Goal: Answer question/provide support

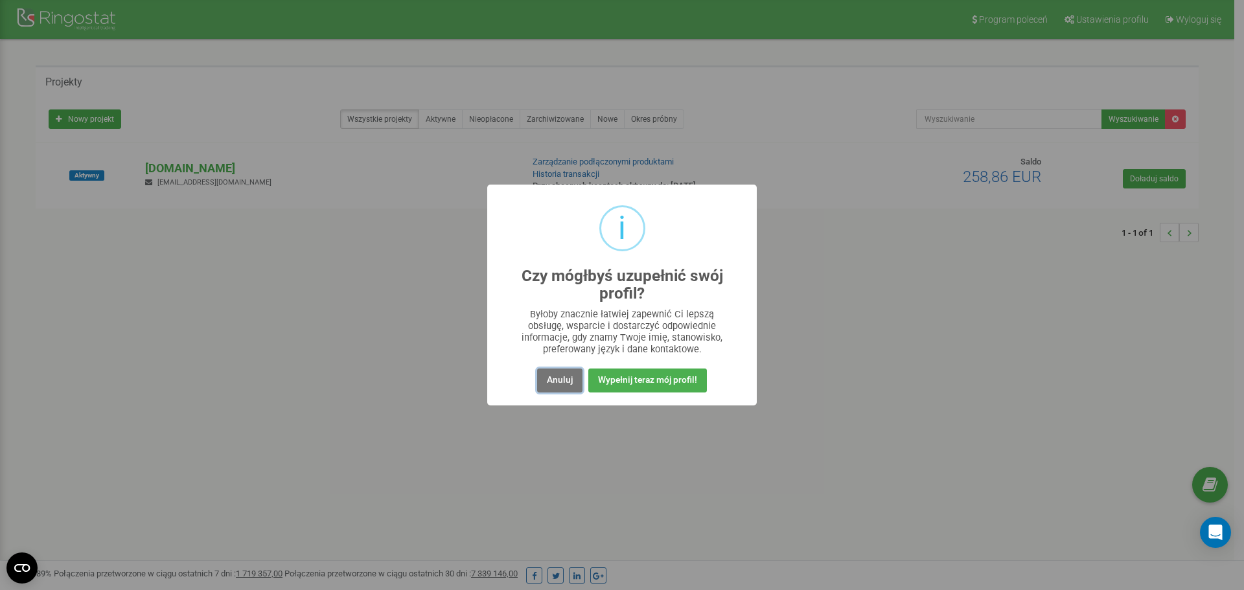
click at [544, 375] on button "Anuluj" at bounding box center [559, 381] width 45 height 24
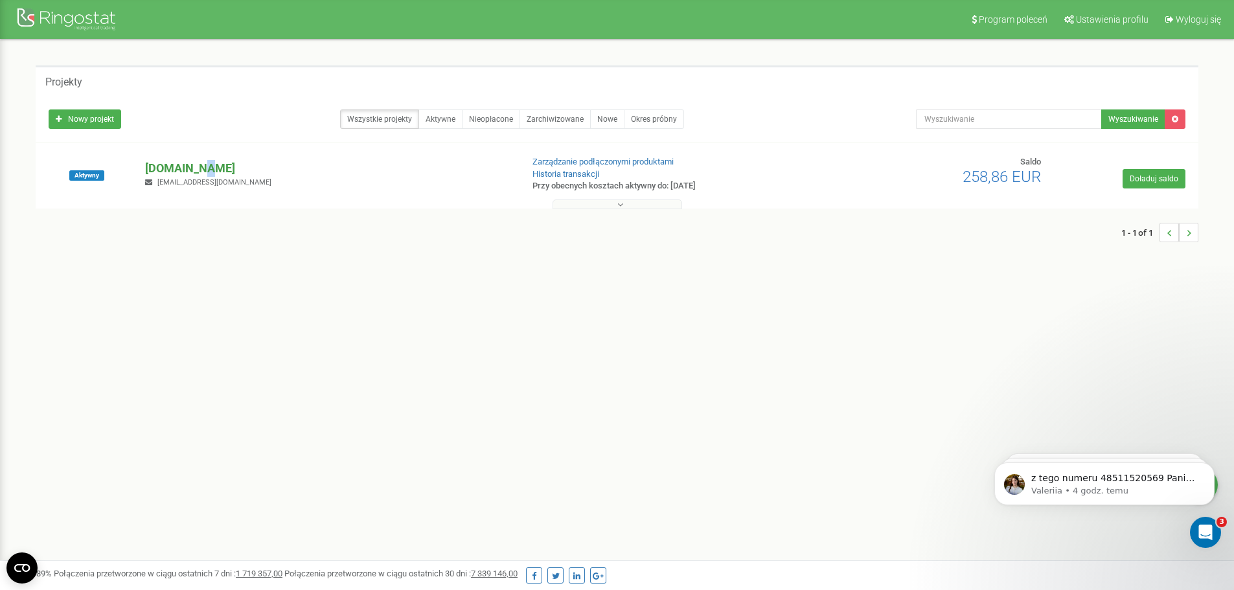
click at [204, 161] on p "[DOMAIN_NAME]" at bounding box center [328, 168] width 366 height 17
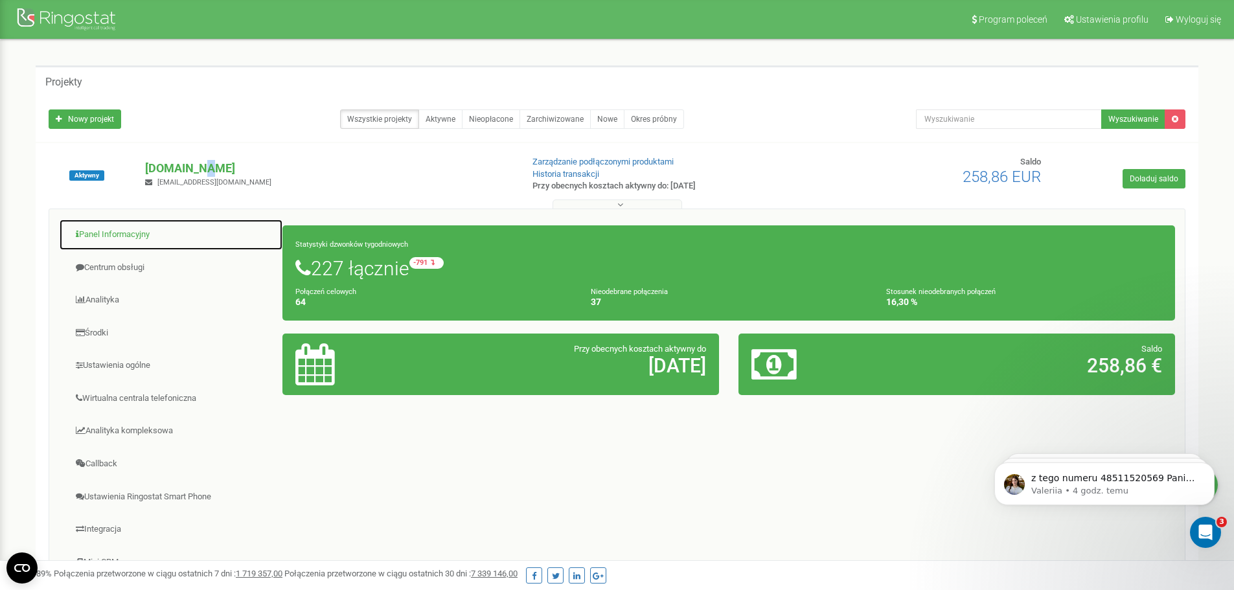
click at [132, 237] on link "Panel Informacyjny" at bounding box center [171, 235] width 224 height 32
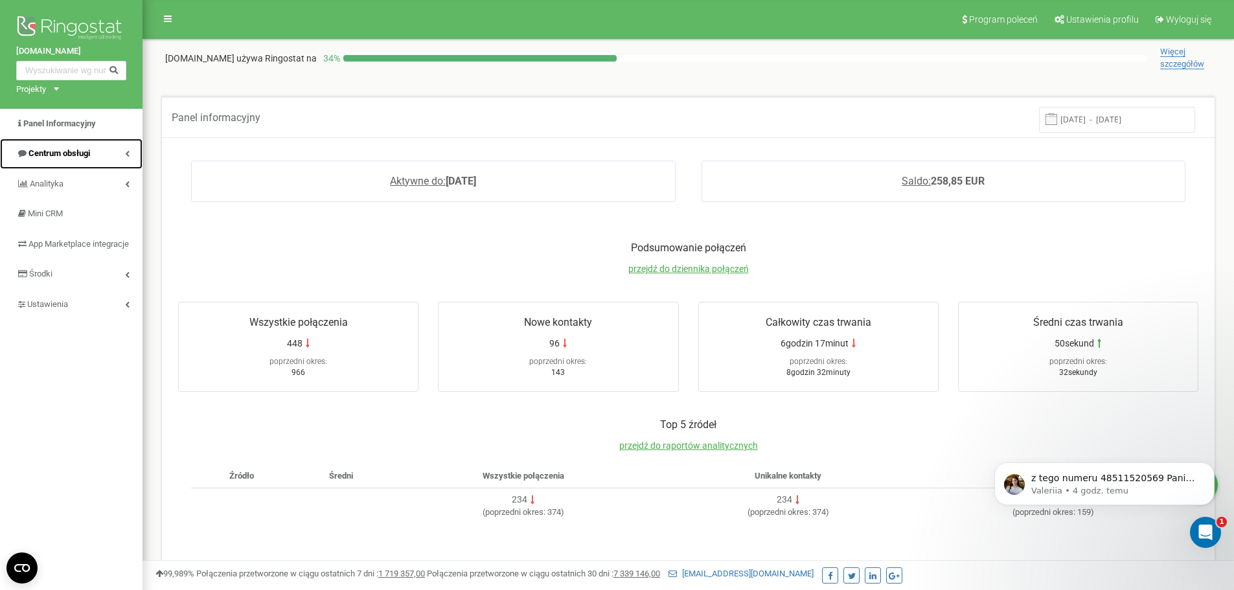
click at [101, 142] on link "Centrum obsługi" at bounding box center [71, 154] width 143 height 30
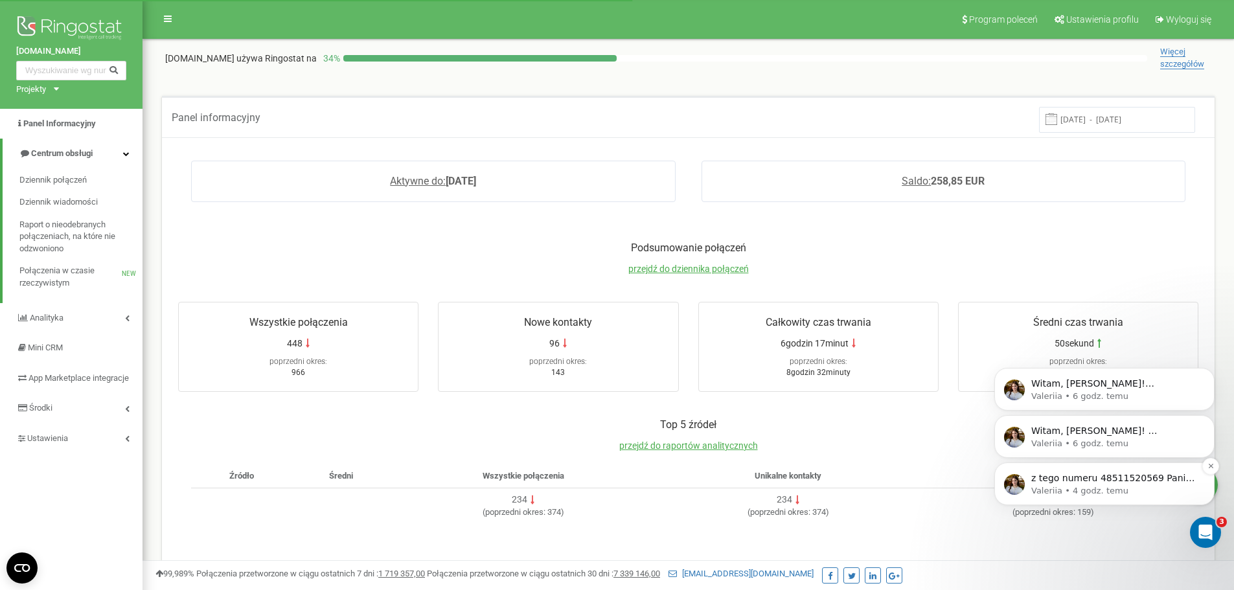
click at [1118, 485] on p "Valeriia • 4 godz. temu" at bounding box center [1115, 491] width 167 height 12
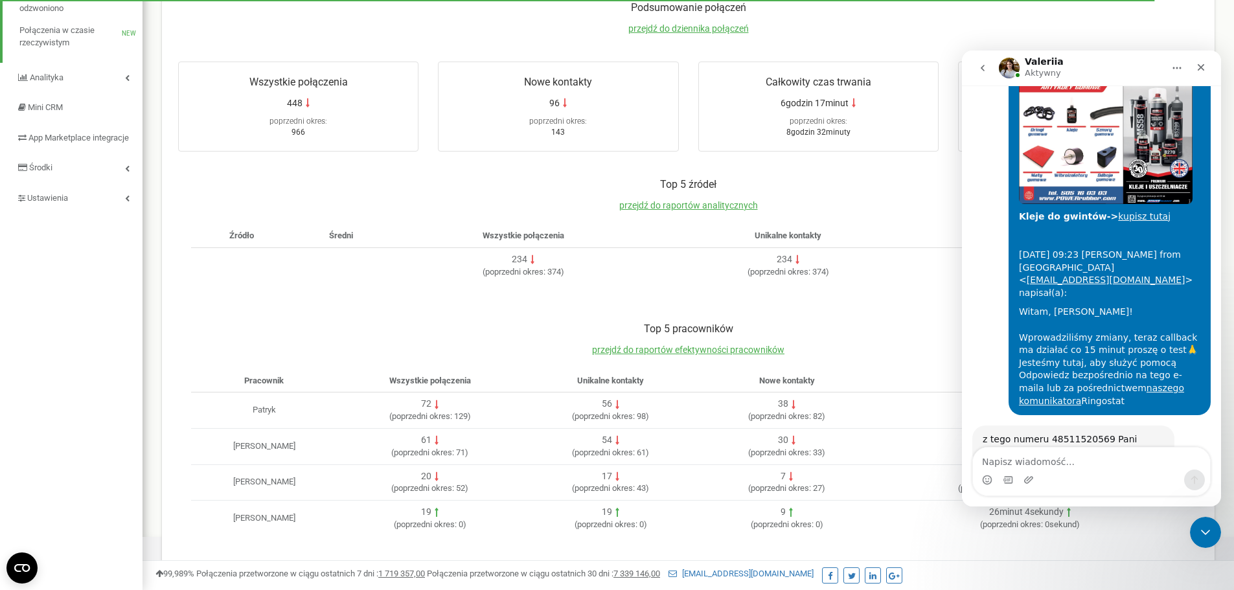
scroll to position [2512, 0]
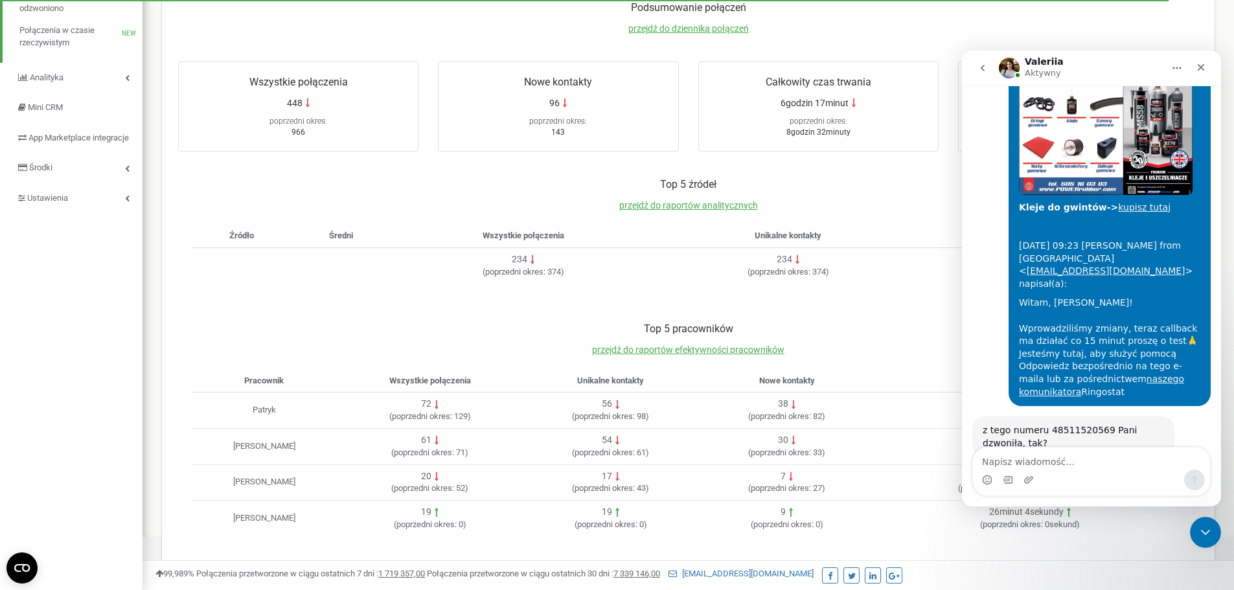
click at [1120, 462] on textarea "Napisz wiadomość..." at bounding box center [1091, 459] width 237 height 22
type textarea "tak, oddzwoniło o godz 14:24"
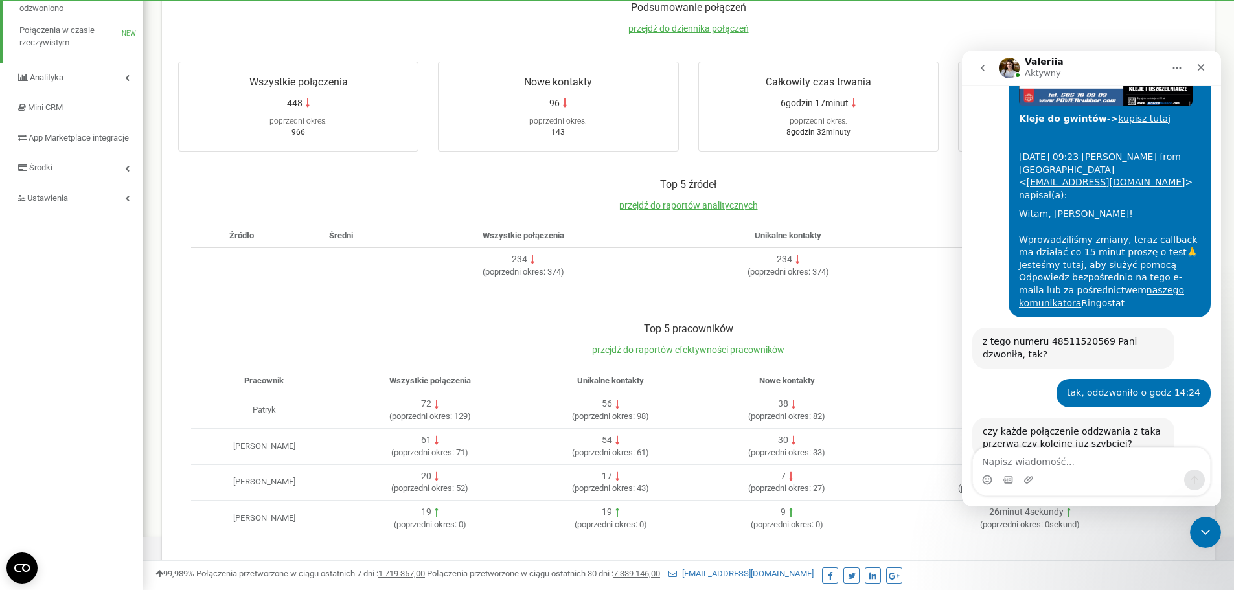
scroll to position [2602, 0]
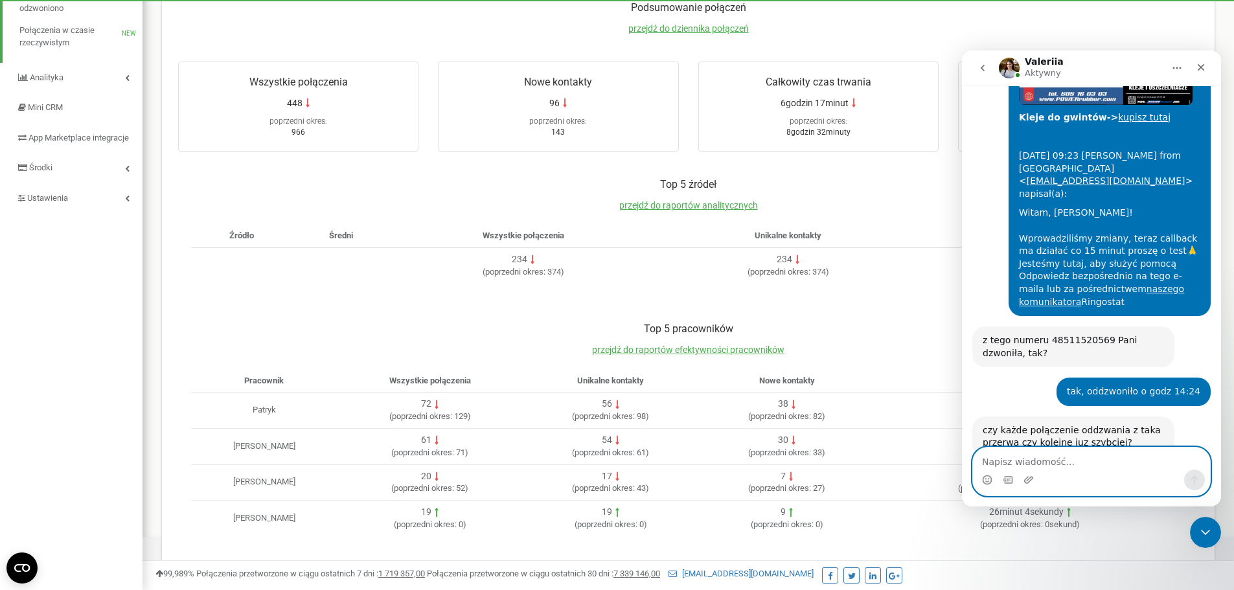
click at [1071, 455] on textarea "Napisz wiadomość..." at bounding box center [1091, 459] width 237 height 22
drag, startPoint x: 1073, startPoint y: 461, endPoint x: 1069, endPoint y: 455, distance: 7.6
click at [1072, 461] on textarea "Napisz wiadomość..." at bounding box center [1091, 459] width 237 height 22
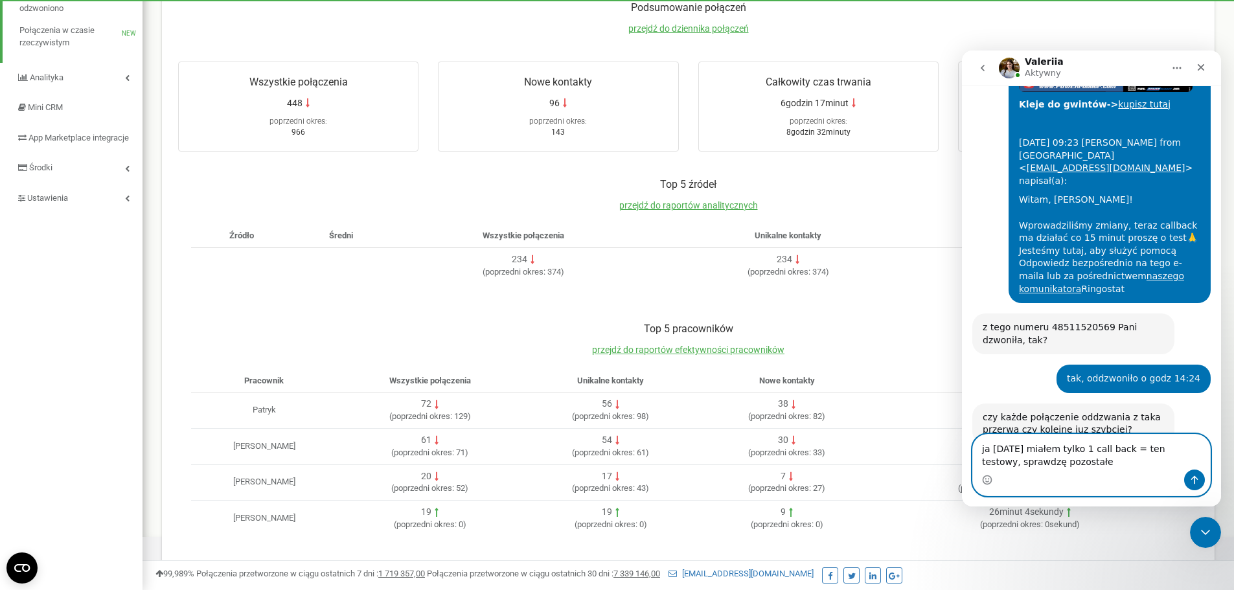
type textarea "ja dzisiaj miałem tylko 1 call back = ten testowy, sprawdzę pozostałe"
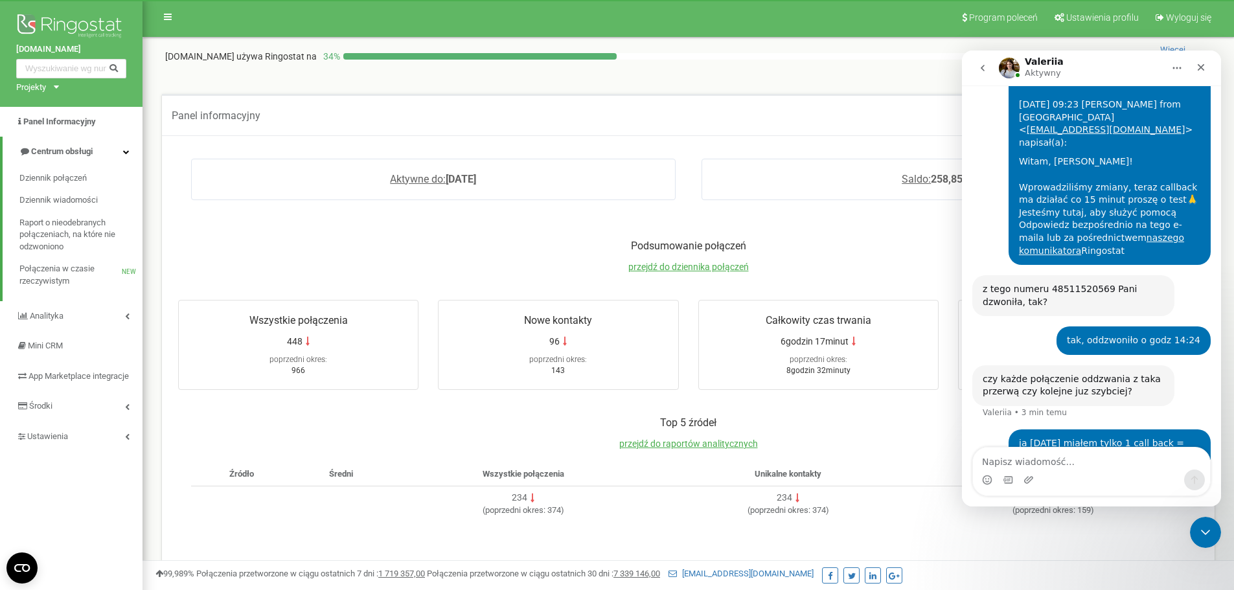
scroll to position [0, 0]
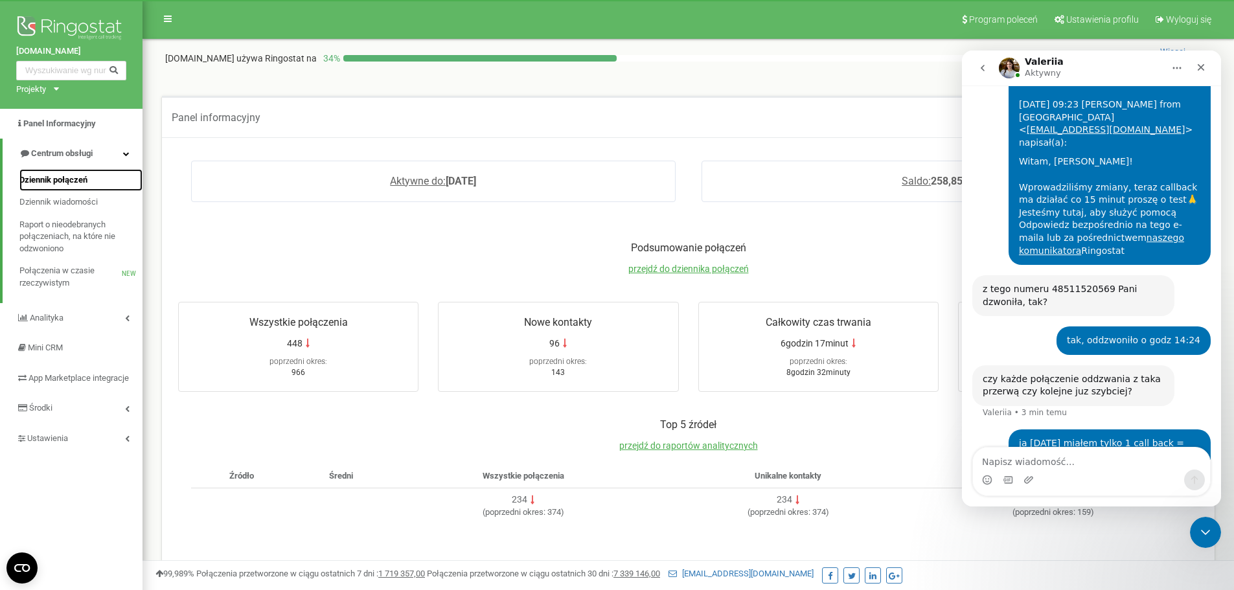
drag, startPoint x: 74, startPoint y: 182, endPoint x: 87, endPoint y: 182, distance: 13.6
click at [74, 182] on span "Dziennik połączeń" at bounding box center [53, 180] width 68 height 12
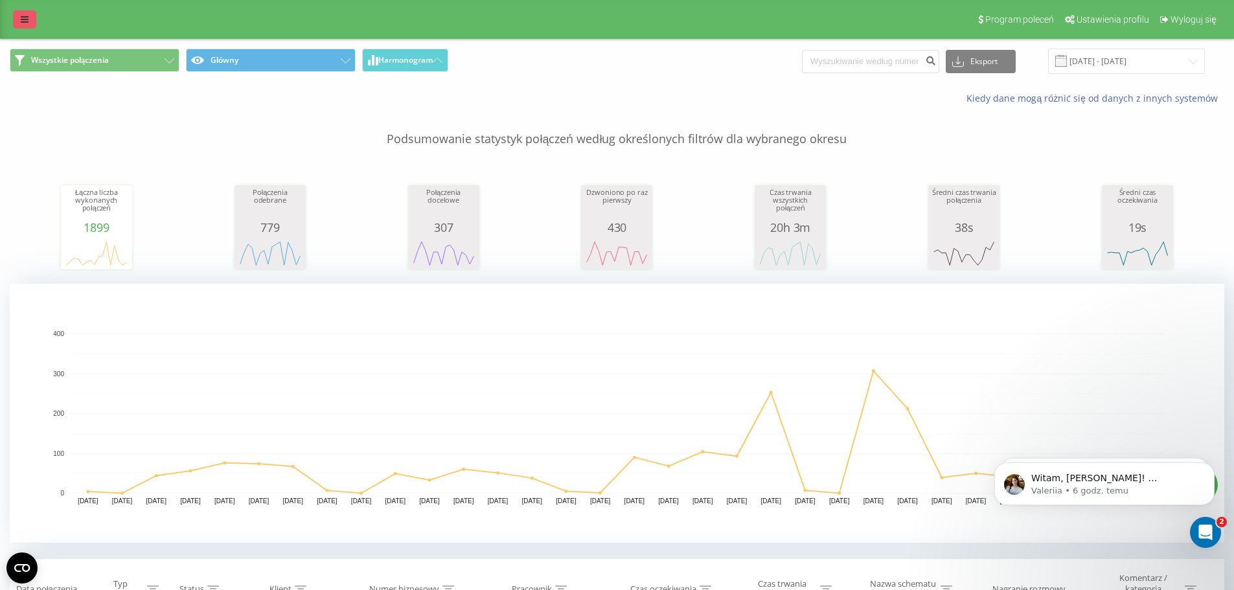
click at [35, 19] on link at bounding box center [24, 19] width 23 height 18
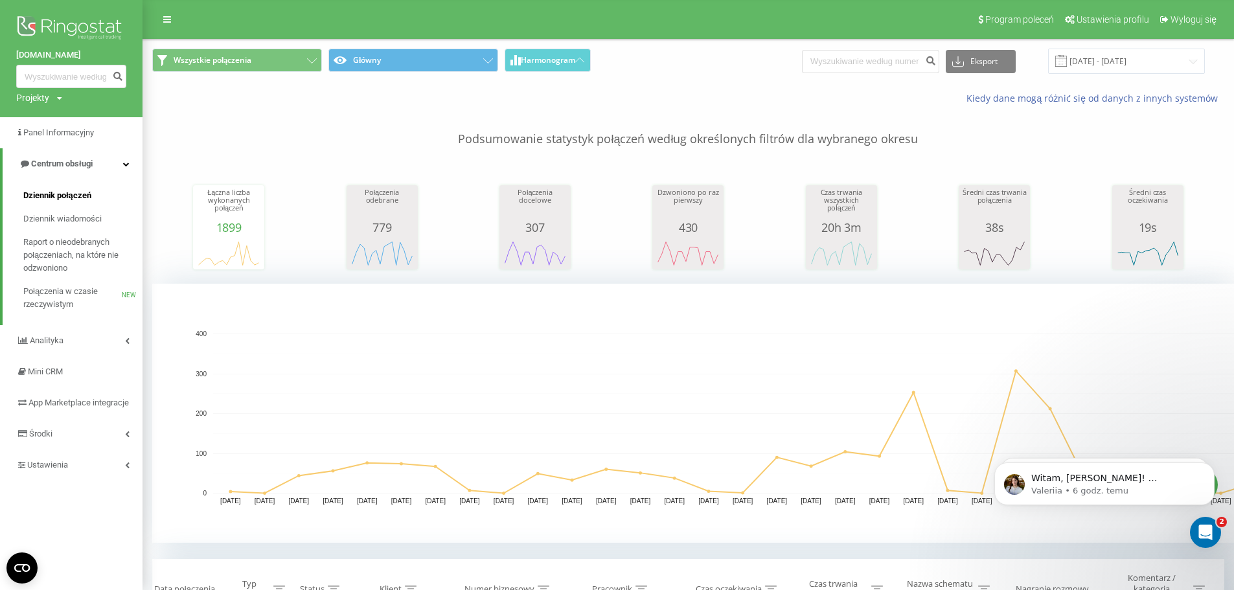
click at [93, 190] on link "Dziennik połączeń" at bounding box center [82, 195] width 119 height 23
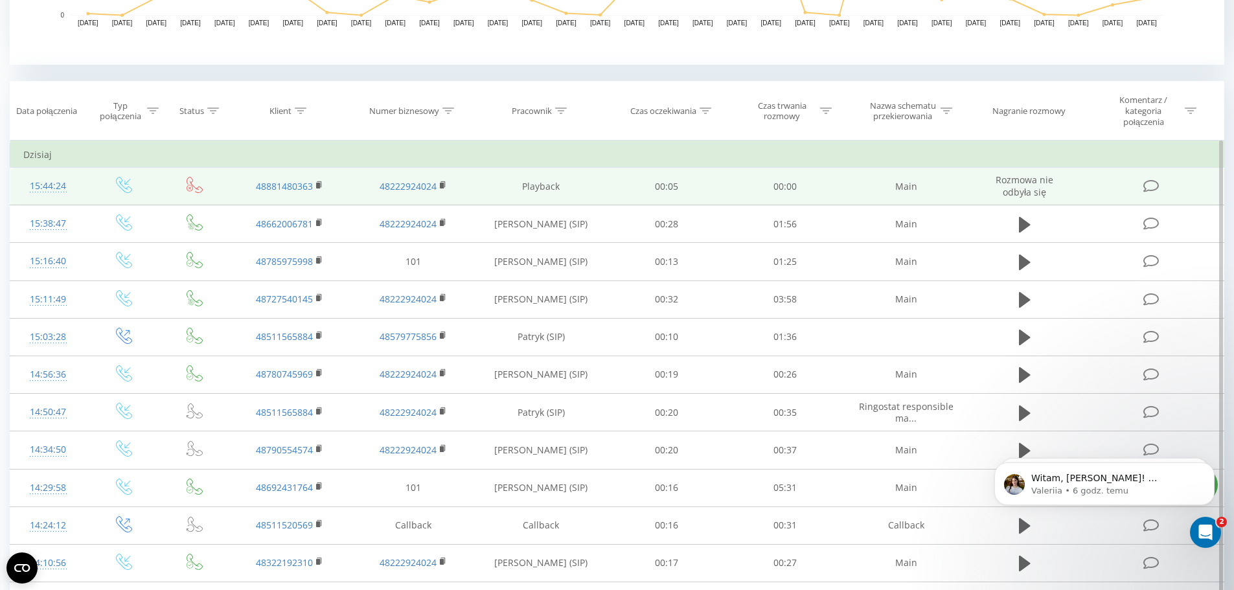
scroll to position [389, 0]
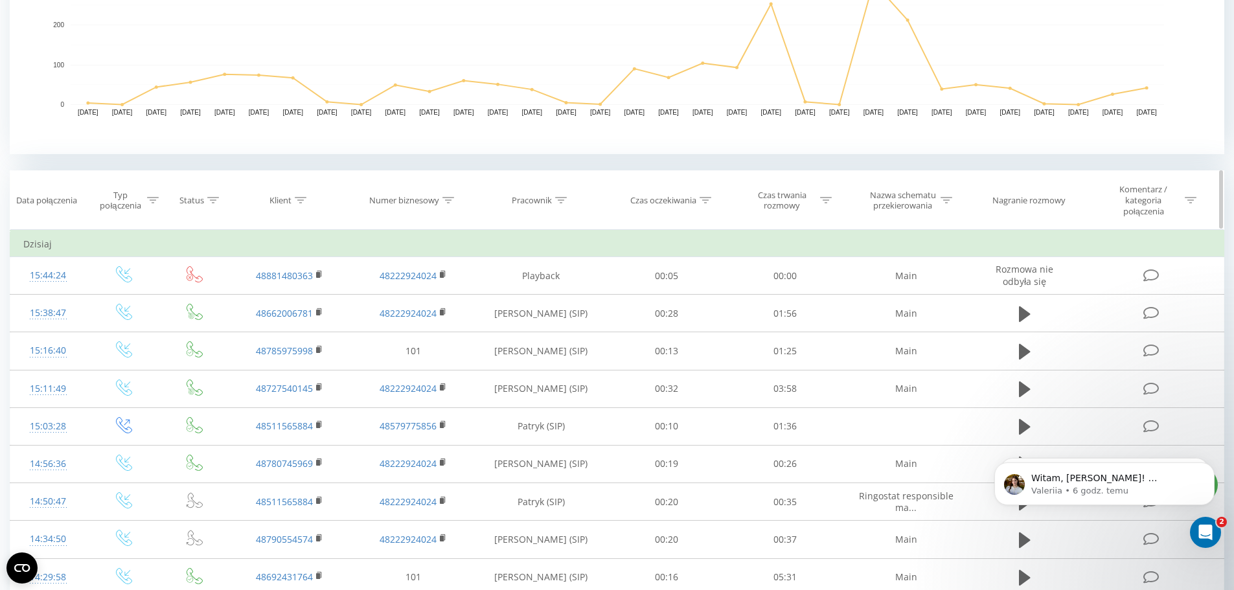
click at [947, 203] on icon at bounding box center [947, 200] width 12 height 6
click at [909, 304] on input "text" at bounding box center [907, 299] width 114 height 23
type input "callback"
click button "OK" at bounding box center [934, 324] width 55 height 16
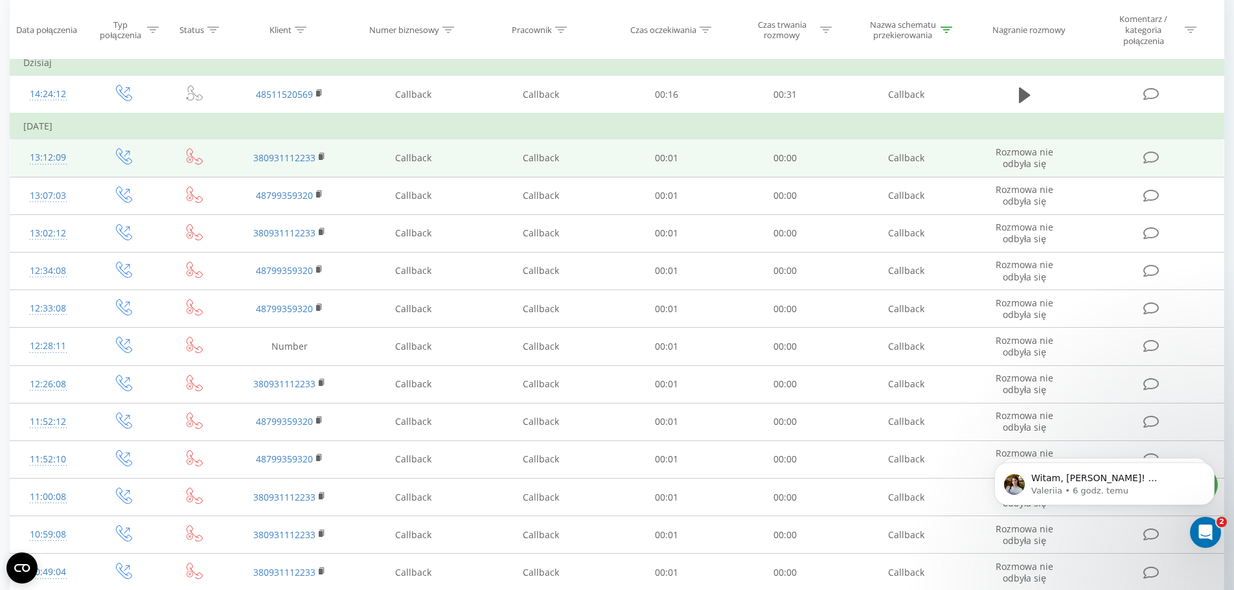
scroll to position [505, 0]
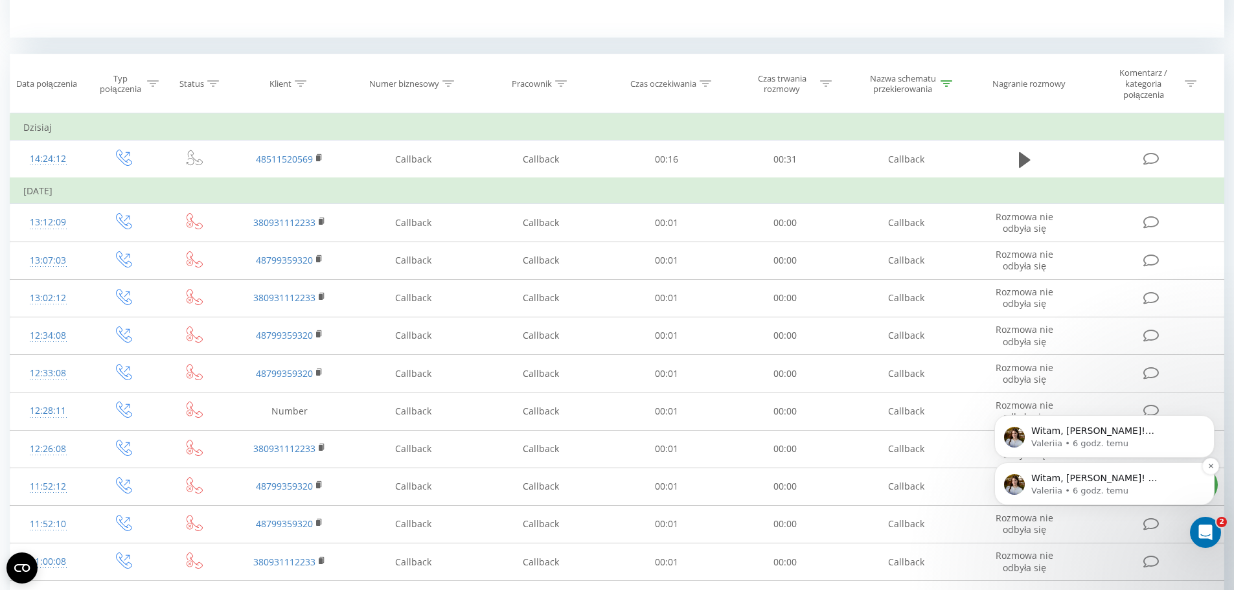
click at [1129, 478] on p "Witam, [PERSON_NAME]! ​ Wprowadziliśmy zmiany, teraz callback ma działać co 15 …" at bounding box center [1115, 478] width 167 height 13
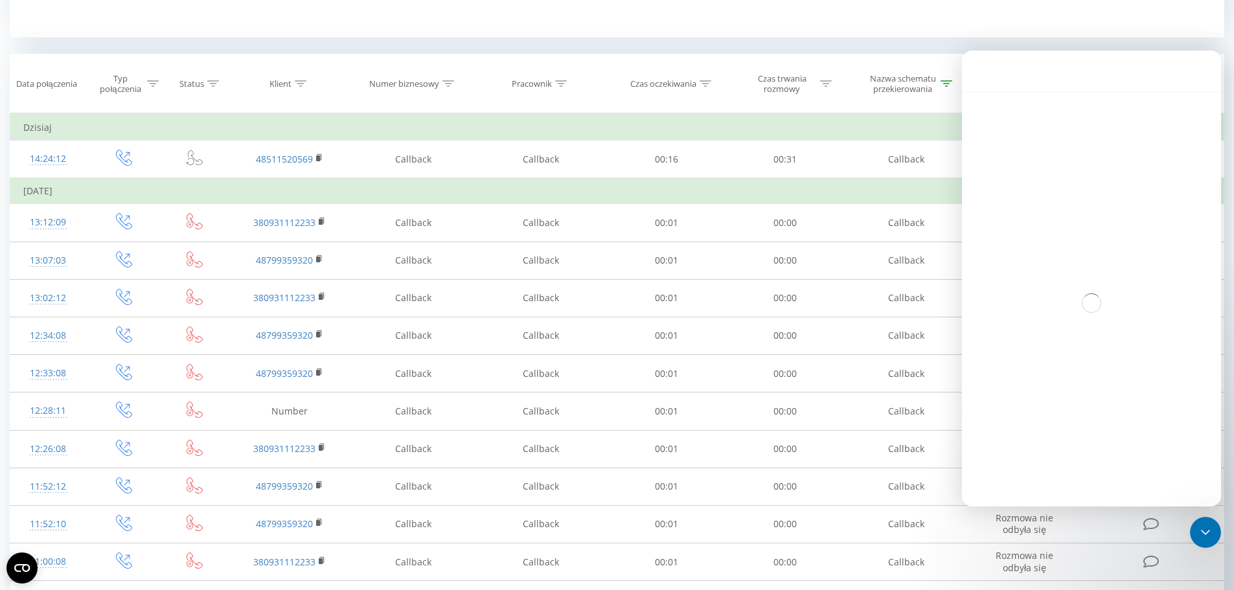
scroll to position [2, 0]
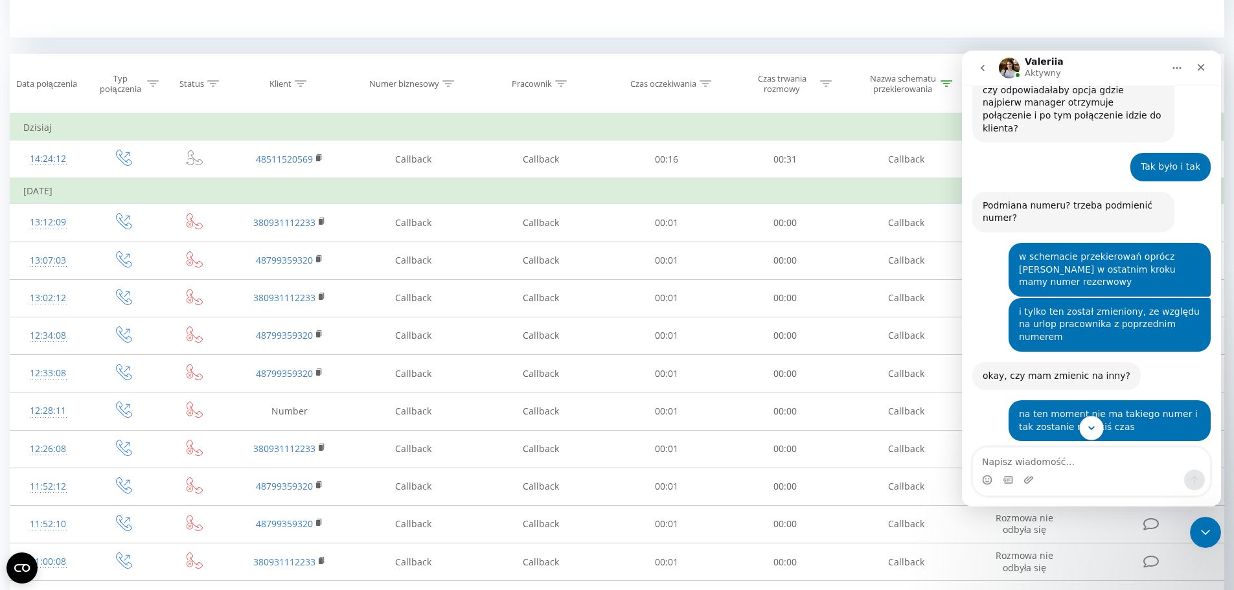
click at [1096, 438] on button "Scroll to bottom" at bounding box center [1092, 428] width 24 height 24
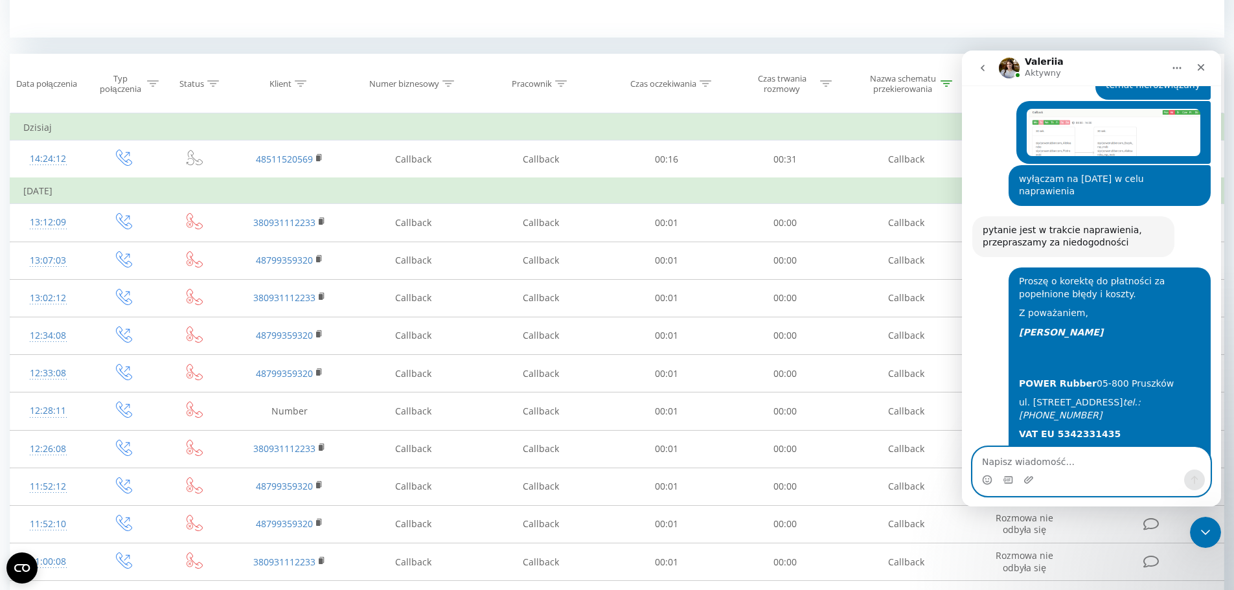
click at [1086, 461] on textarea "Napisz wiadomość..." at bounding box center [1091, 459] width 237 height 22
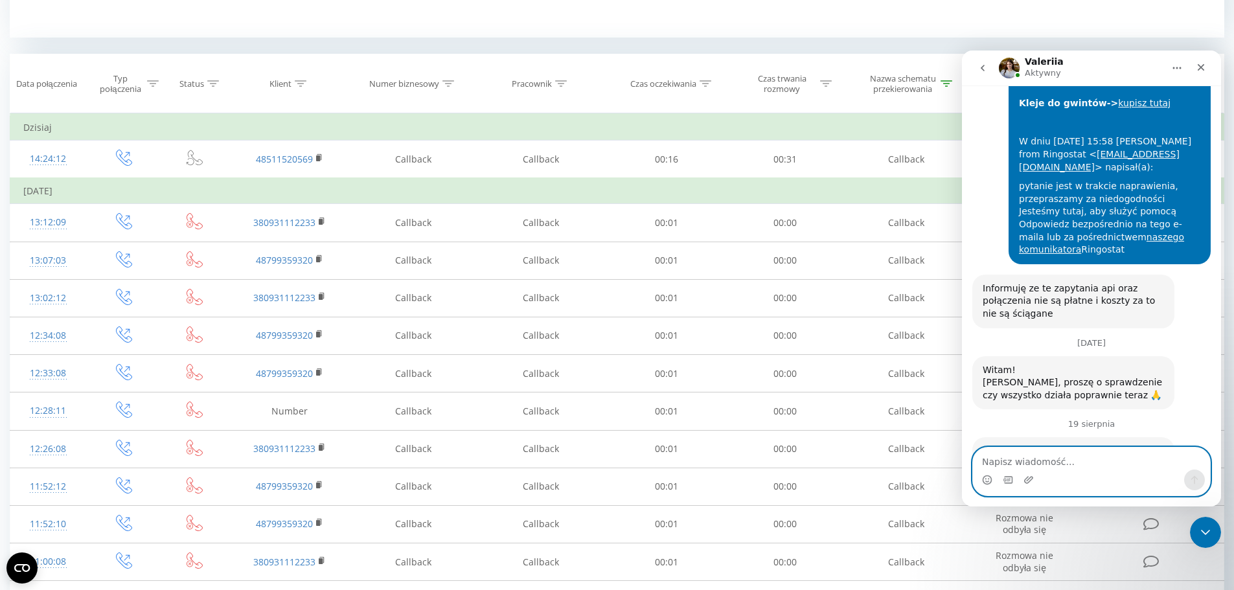
scroll to position [2752, 0]
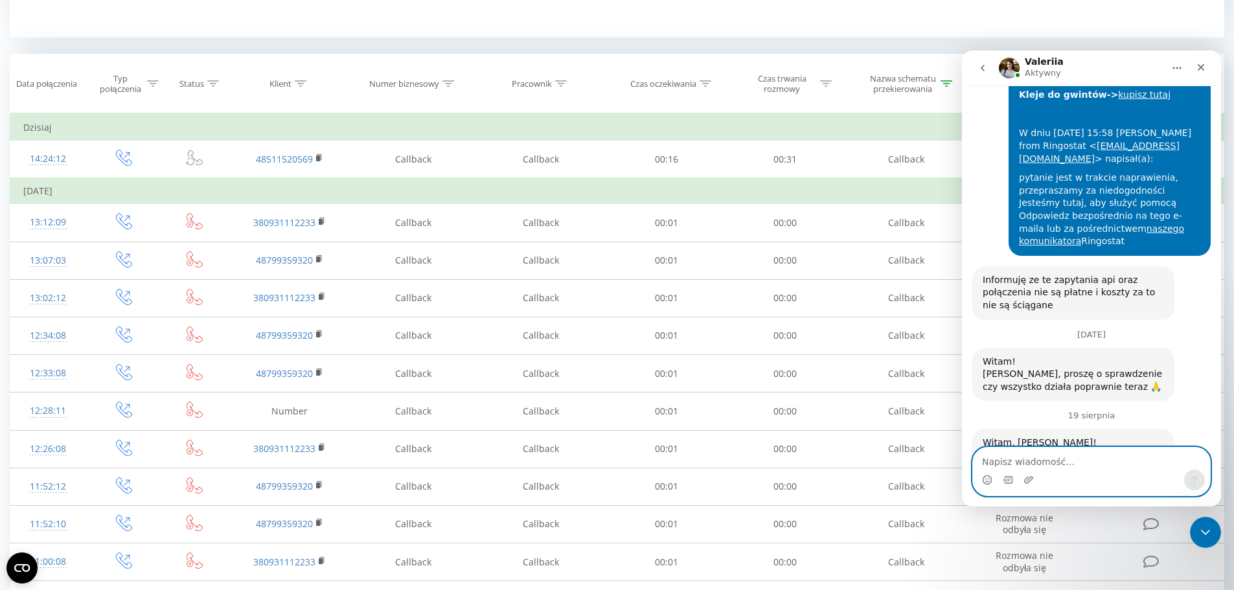
click at [1085, 459] on textarea "Napisz wiadomość..." at bounding box center [1091, 459] width 237 height 22
click at [1151, 527] on img "user mówi…" at bounding box center [1165, 571] width 71 height 89
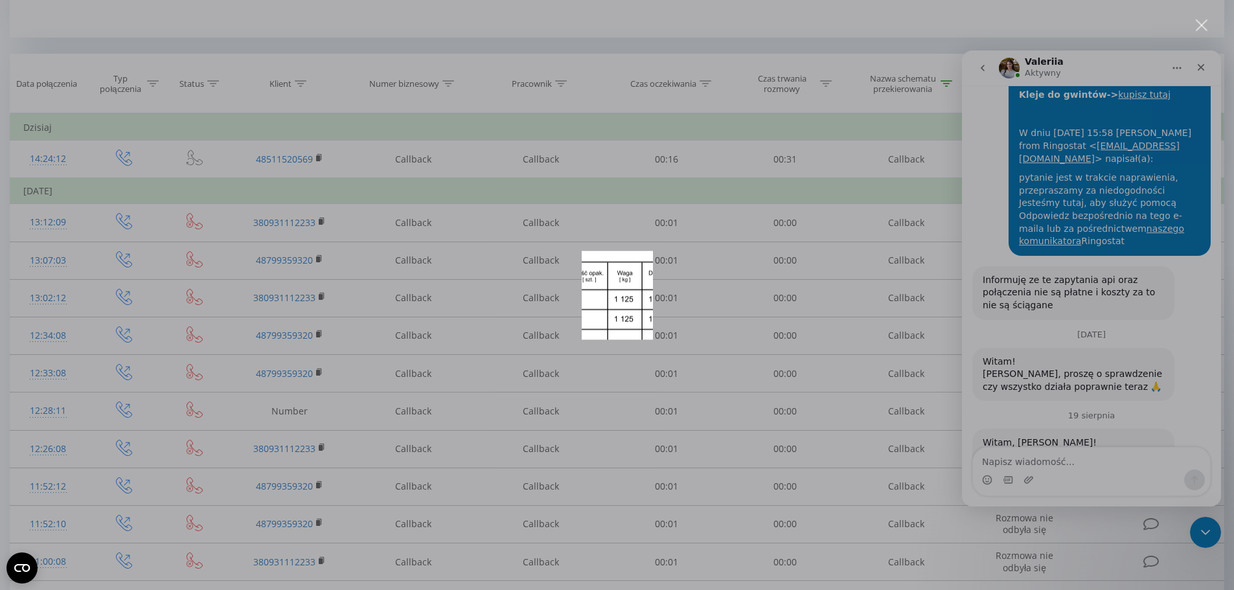
scroll to position [0, 0]
drag, startPoint x: 189, startPoint y: 327, endPoint x: 1076, endPoint y: 454, distance: 896.3
click at [1076, 454] on div "Komunikator Intercom" at bounding box center [617, 295] width 1234 height 590
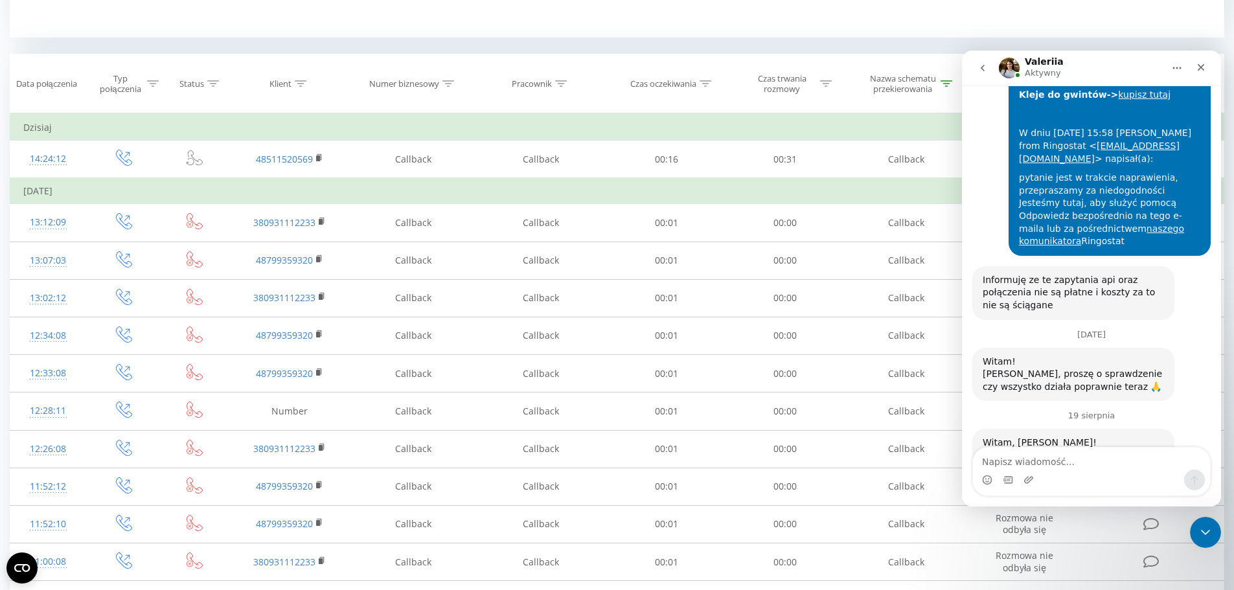
click at [1062, 463] on textarea "Napisz wiadomość..." at bounding box center [1091, 459] width 237 height 22
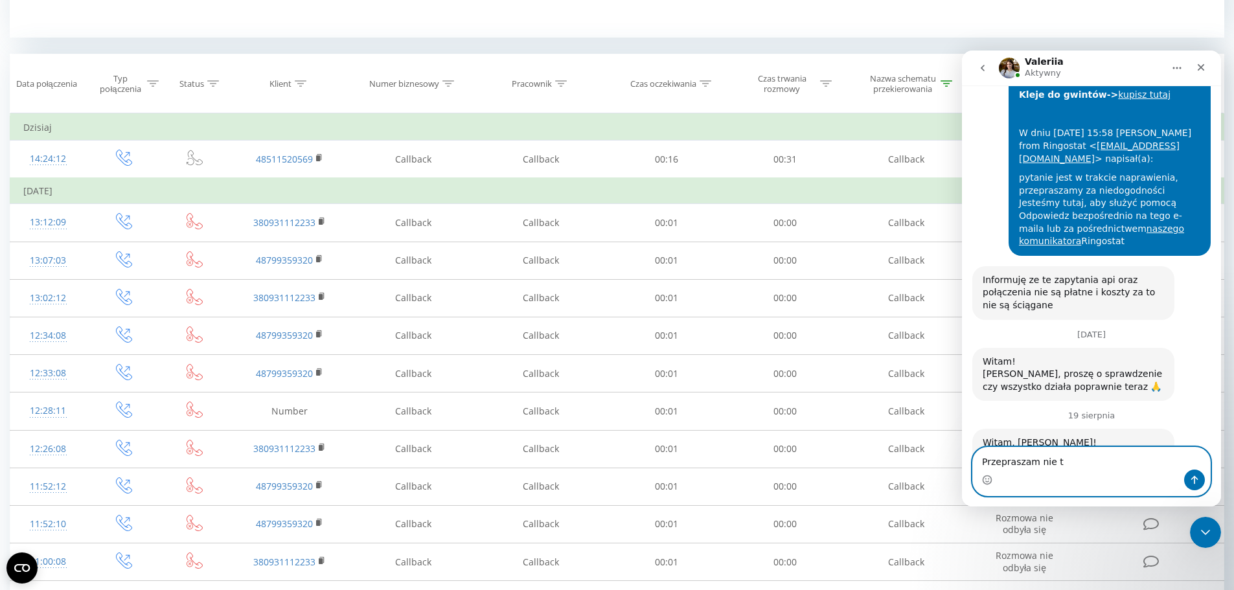
type textarea "Przepraszam nie to"
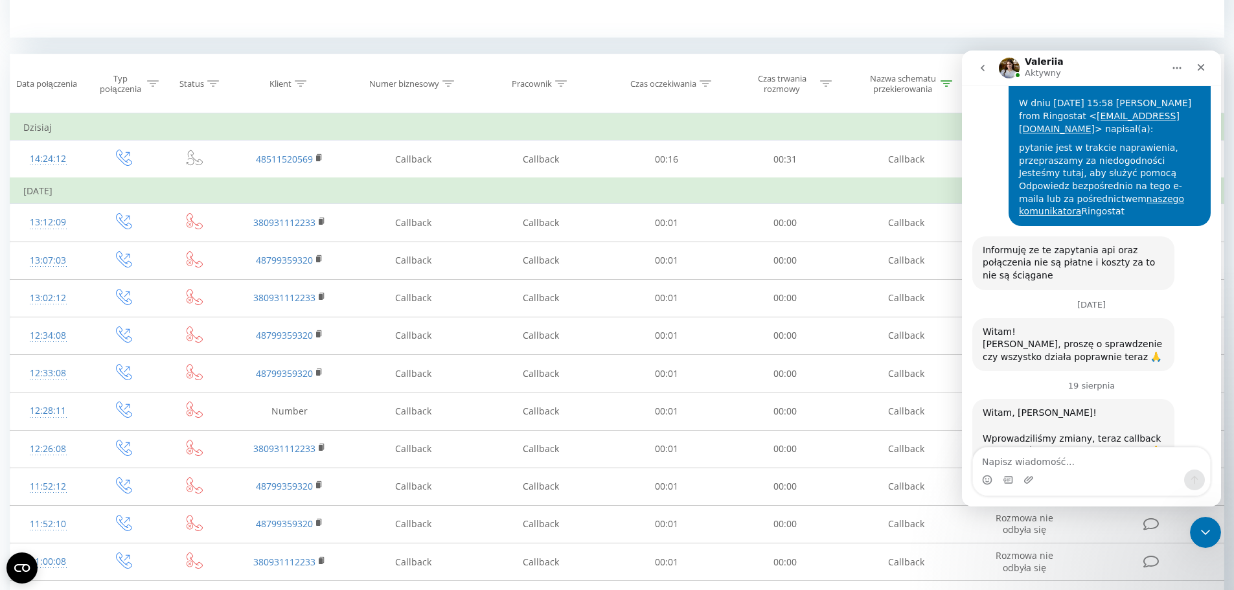
click at [1172, 64] on icon "Główna" at bounding box center [1177, 68] width 10 height 10
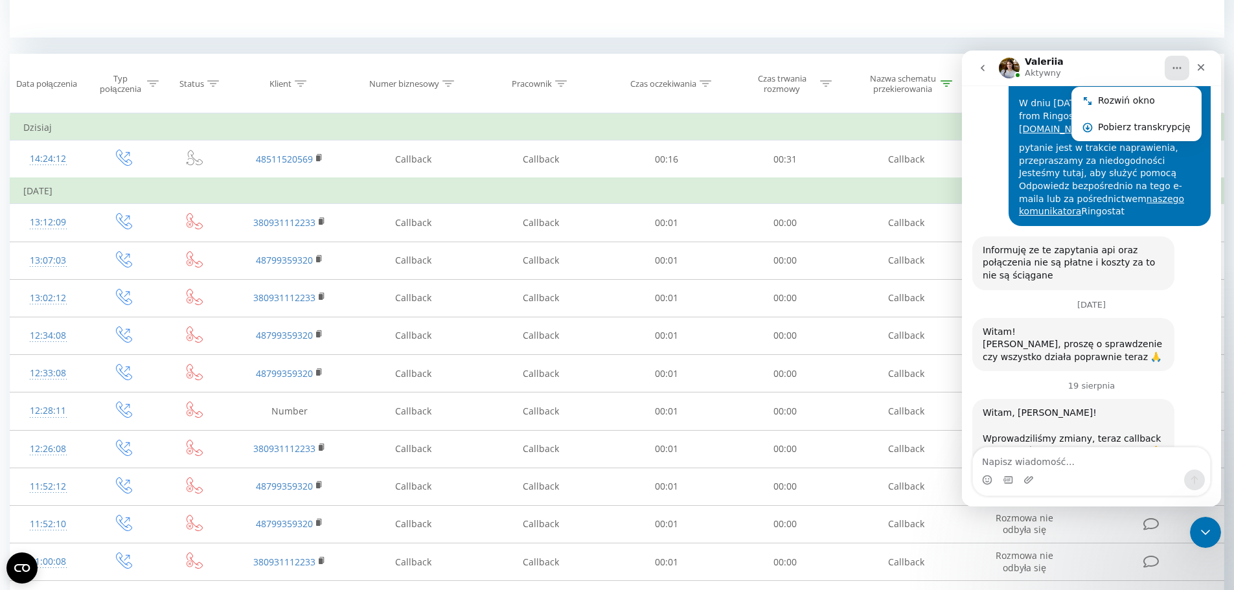
click at [1098, 62] on div "Valeriia Aktywny" at bounding box center [1081, 68] width 165 height 23
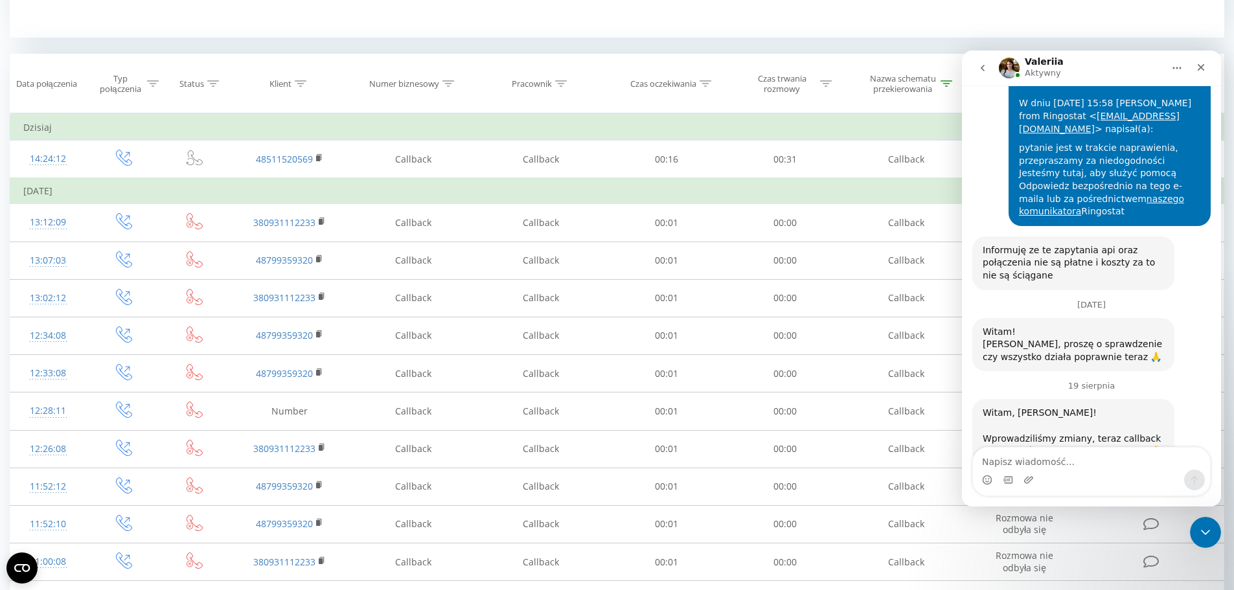
click at [1098, 62] on div "Valeriia Aktywny" at bounding box center [1081, 68] width 165 height 23
click at [1110, 75] on div "Valeriia Aktywny" at bounding box center [1081, 68] width 165 height 23
click at [1113, 71] on div "Valeriia Aktywny" at bounding box center [1081, 68] width 165 height 23
click at [1212, 527] on icon "Zamknij komunikator Intercom" at bounding box center [1204, 531] width 16 height 16
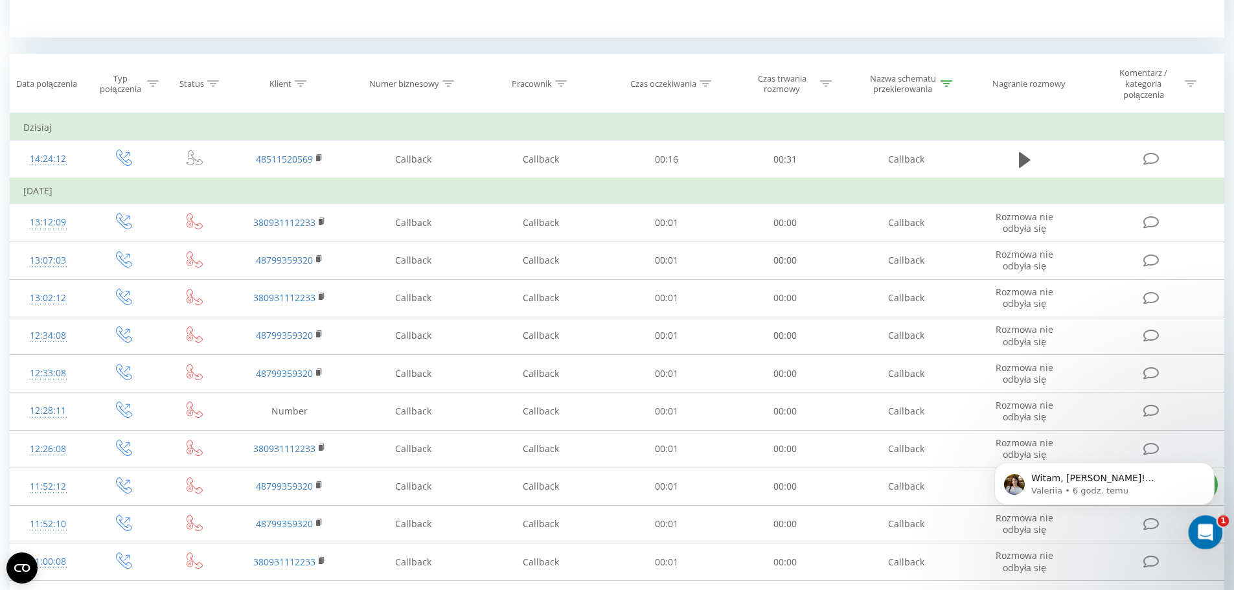
click at [1196, 542] on div "Otwórz komunikator Intercom" at bounding box center [1204, 530] width 43 height 43
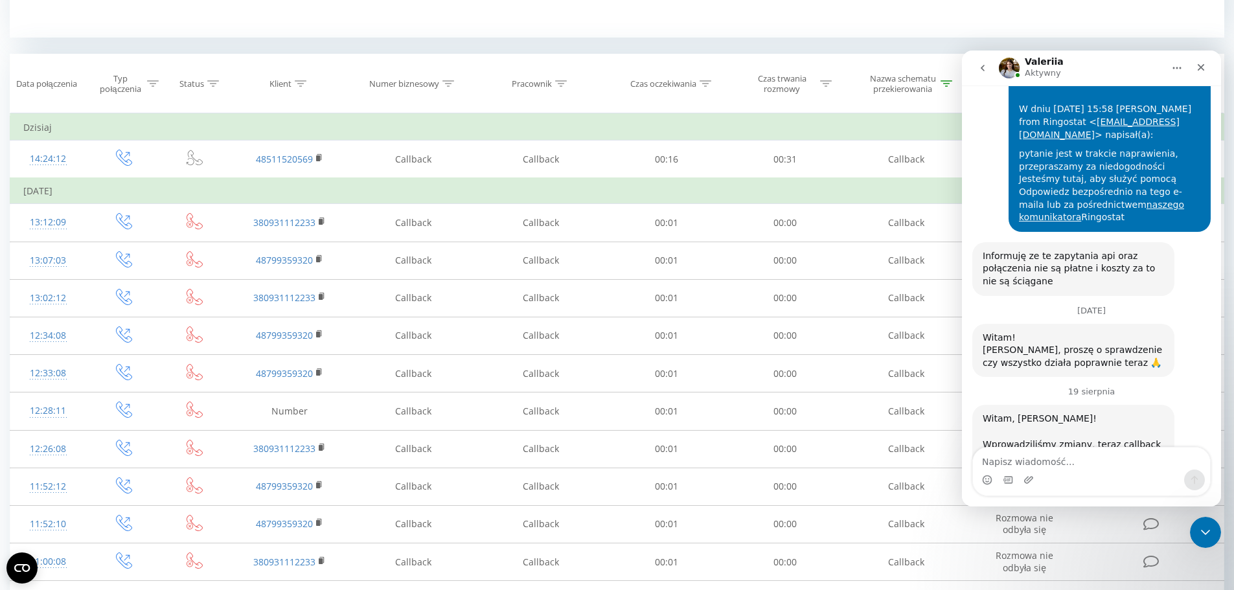
scroll to position [2810, 0]
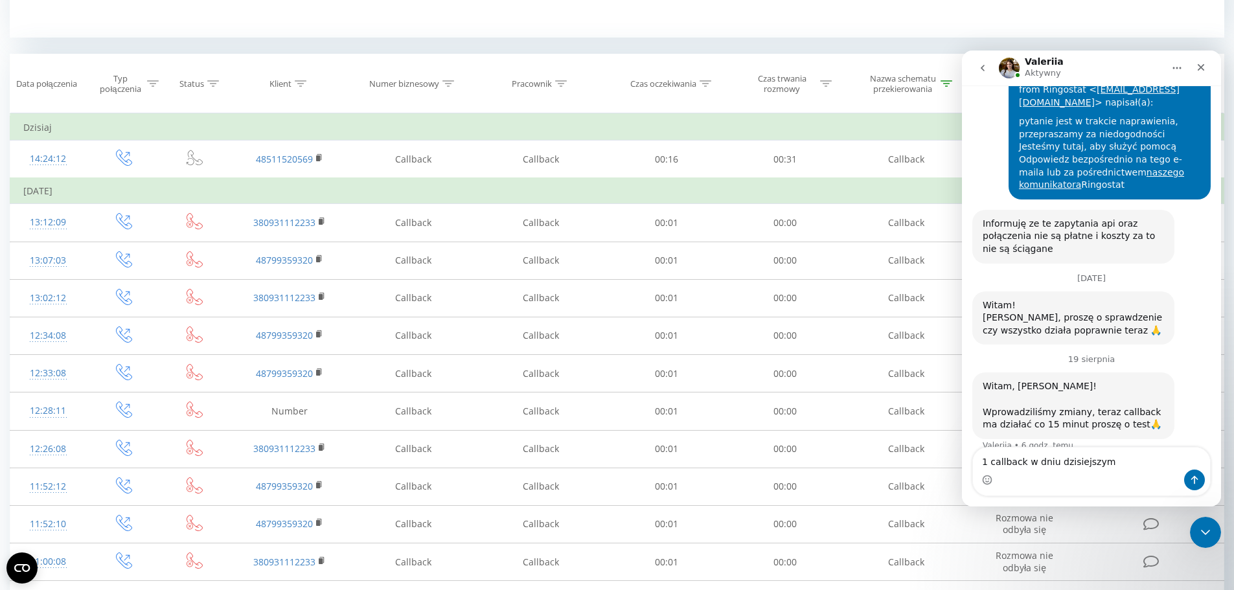
type textarea "1 callback w dniu dzisiejszym"
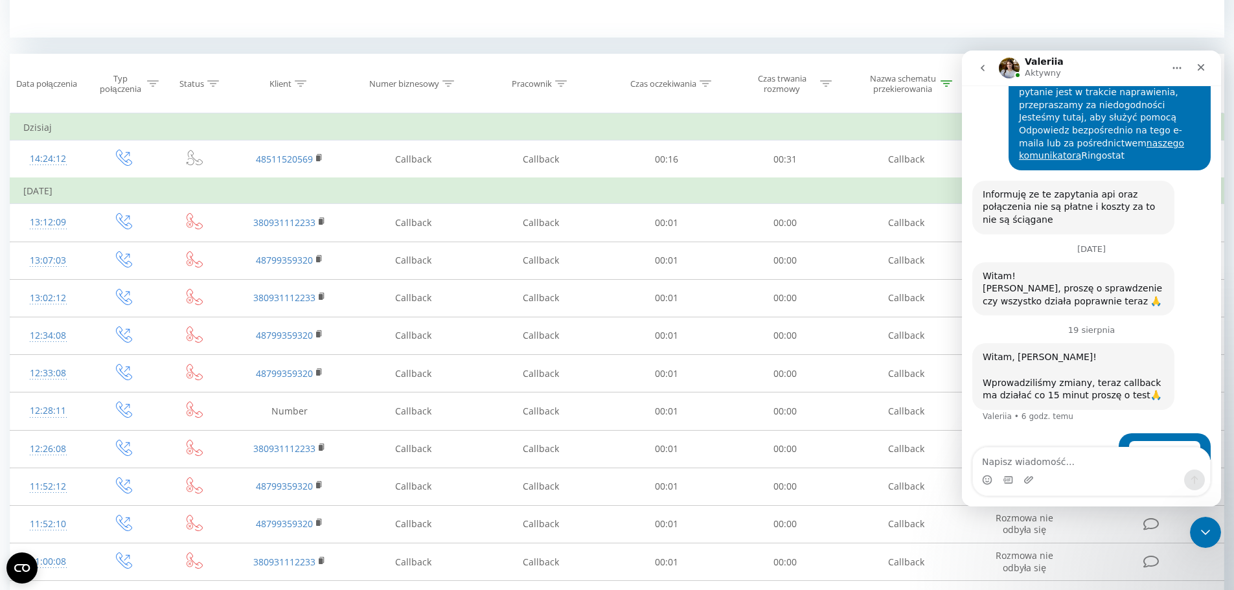
click at [1185, 64] on button "Główna" at bounding box center [1177, 68] width 25 height 25
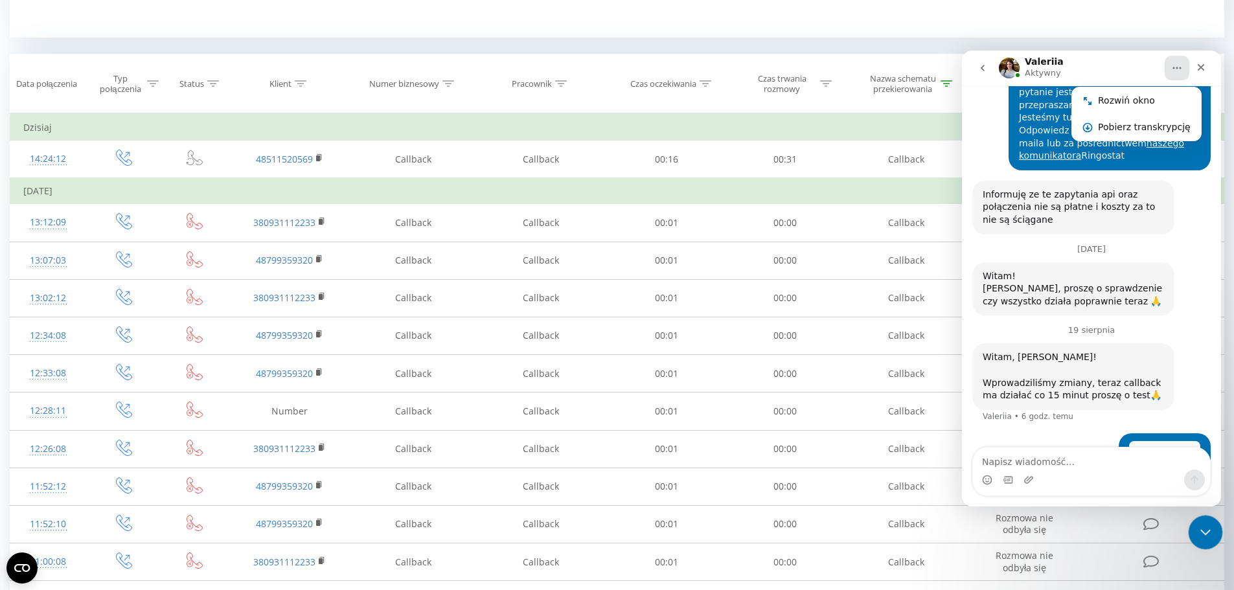
click at [1200, 527] on icon "Zamknij komunikator Intercom" at bounding box center [1204, 531] width 16 height 16
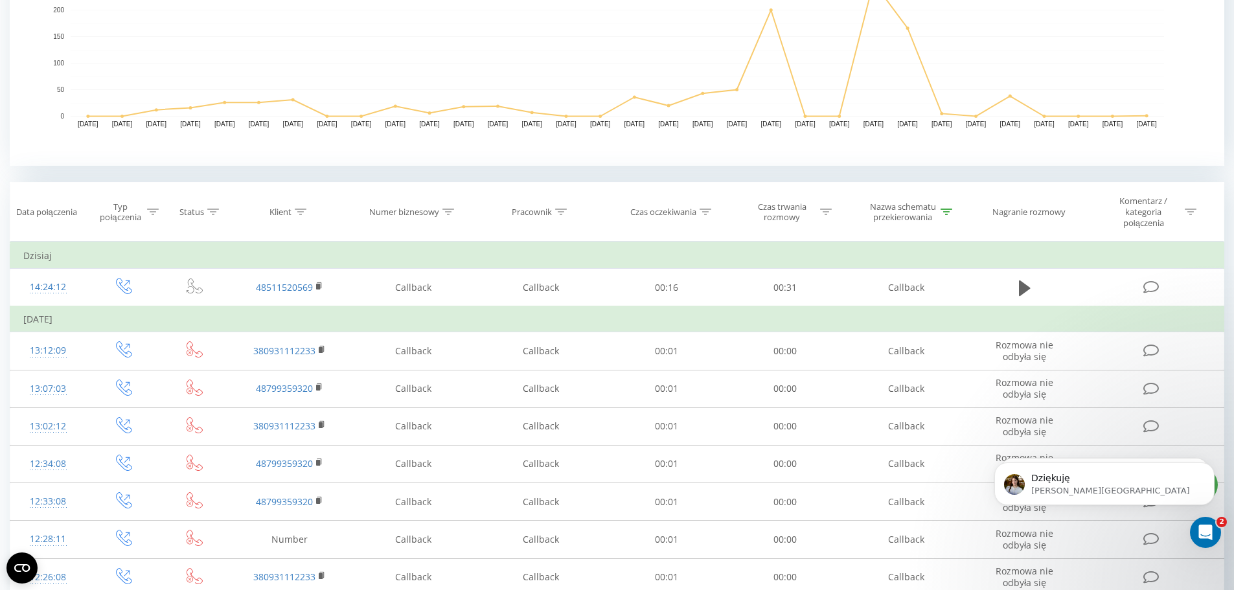
scroll to position [441, 0]
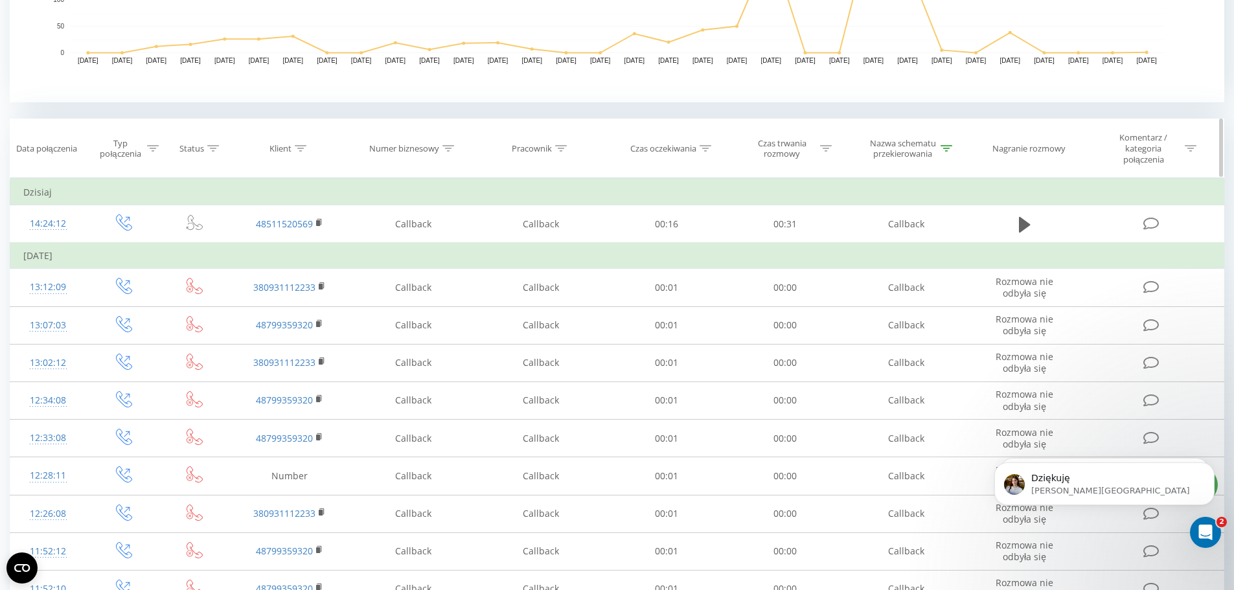
click at [945, 145] on div at bounding box center [947, 148] width 12 height 11
click at [903, 220] on div "Zawiera" at bounding box center [899, 216] width 95 height 19
click at [899, 213] on div at bounding box center [899, 217] width 92 height 12
click at [869, 274] on button "Anuluj" at bounding box center [877, 272] width 55 height 16
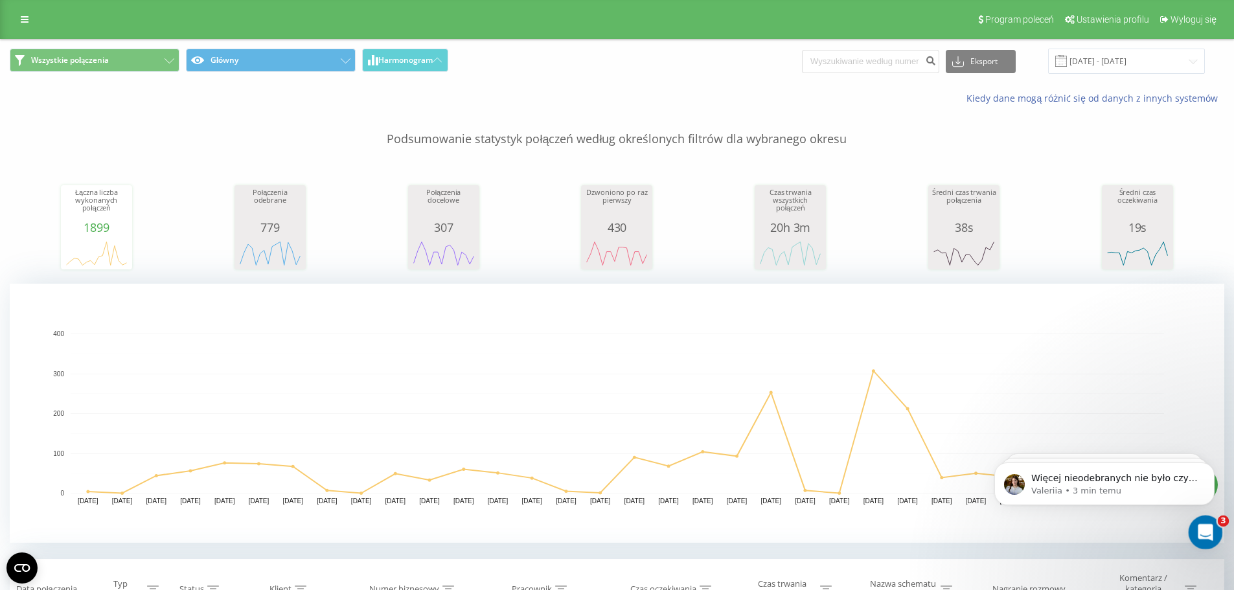
click at [1190, 535] on div "Otwórz komunikator Intercom" at bounding box center [1204, 530] width 43 height 43
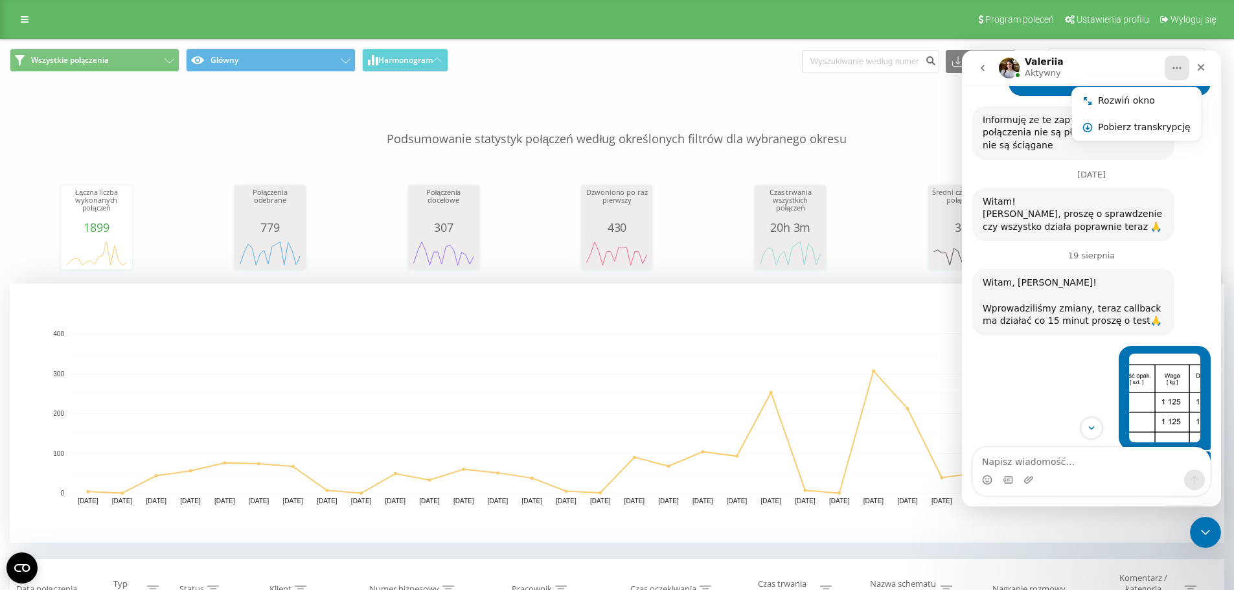
scroll to position [2913, 0]
drag, startPoint x: 1057, startPoint y: 393, endPoint x: 1124, endPoint y: 391, distance: 67.4
click at [1124, 577] on div "Więcej nieodebranych nie było czy nie było wiecej callback?" at bounding box center [1073, 589] width 181 height 25
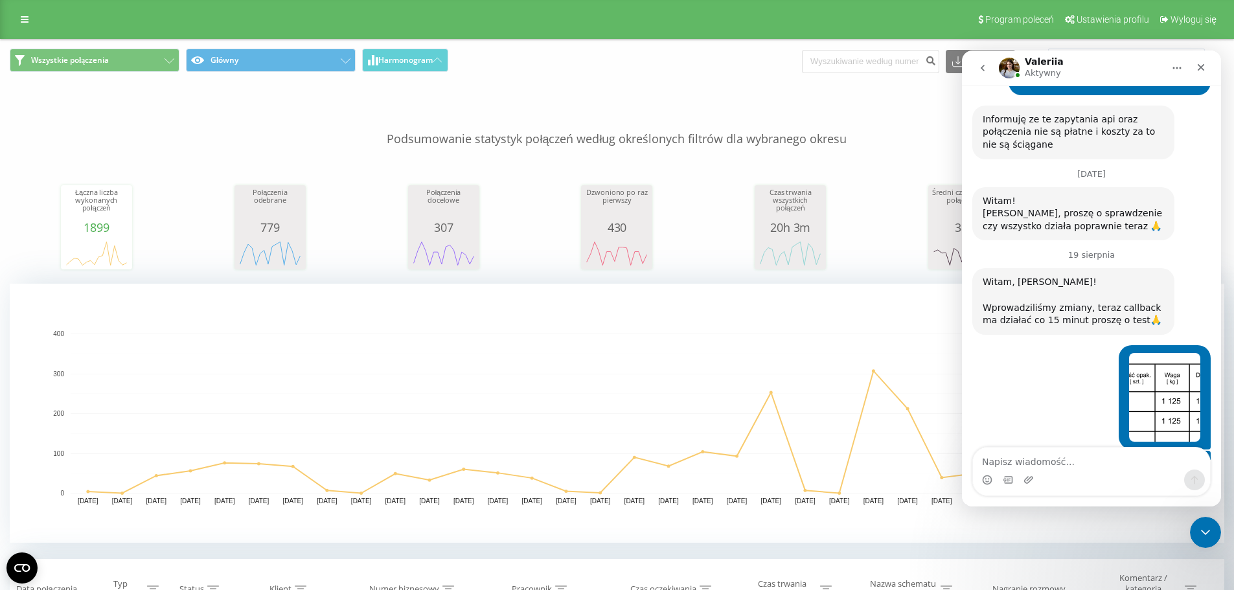
click at [1124, 577] on div "Więcej nieodebranych nie było czy nie było wiecej callback?" at bounding box center [1073, 589] width 181 height 25
click at [1053, 455] on textarea "Napisz wiadomość..." at bounding box center [1091, 459] width 237 height 22
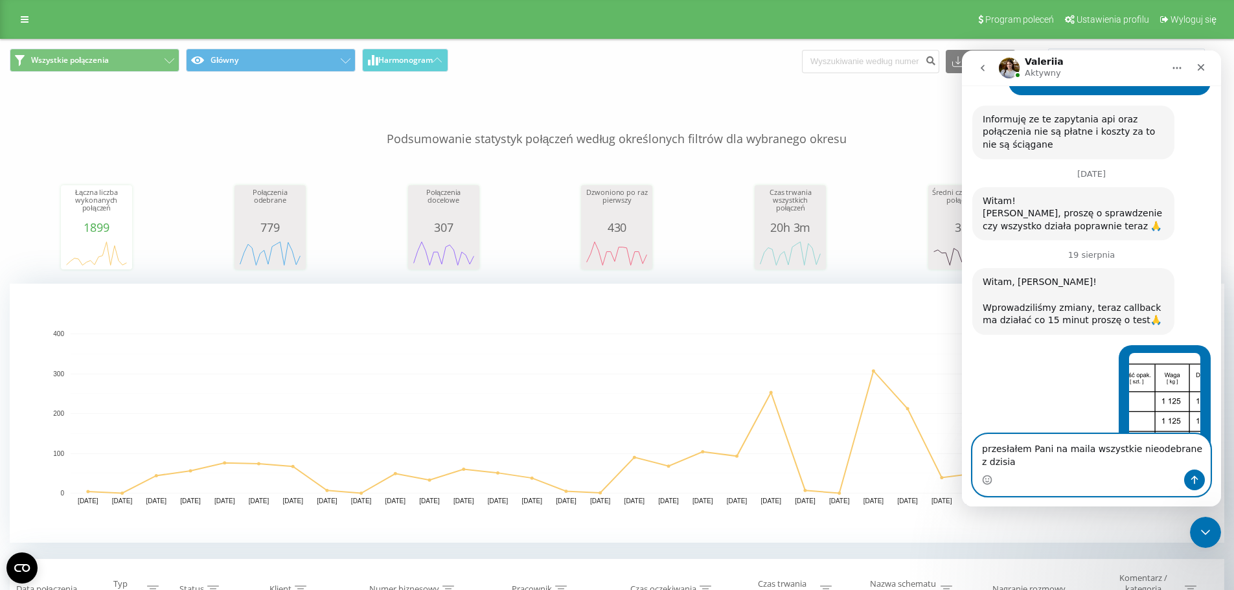
type textarea "przesłałem Pani na maila wszystkie nieodebrane z [DATE]"
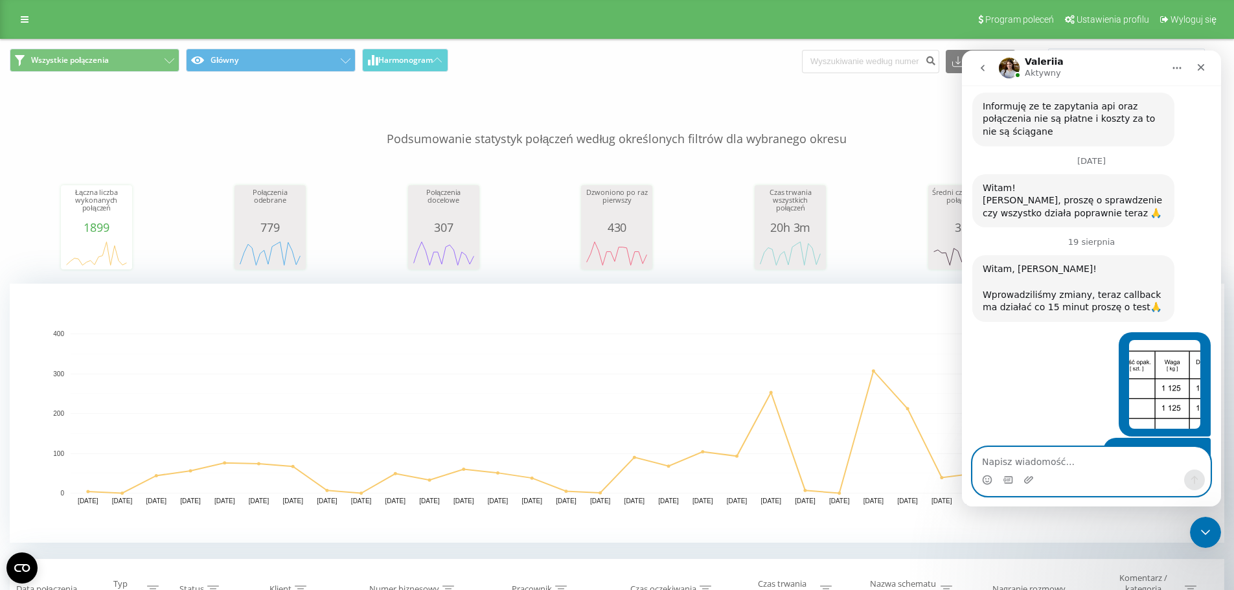
scroll to position [2943, 0]
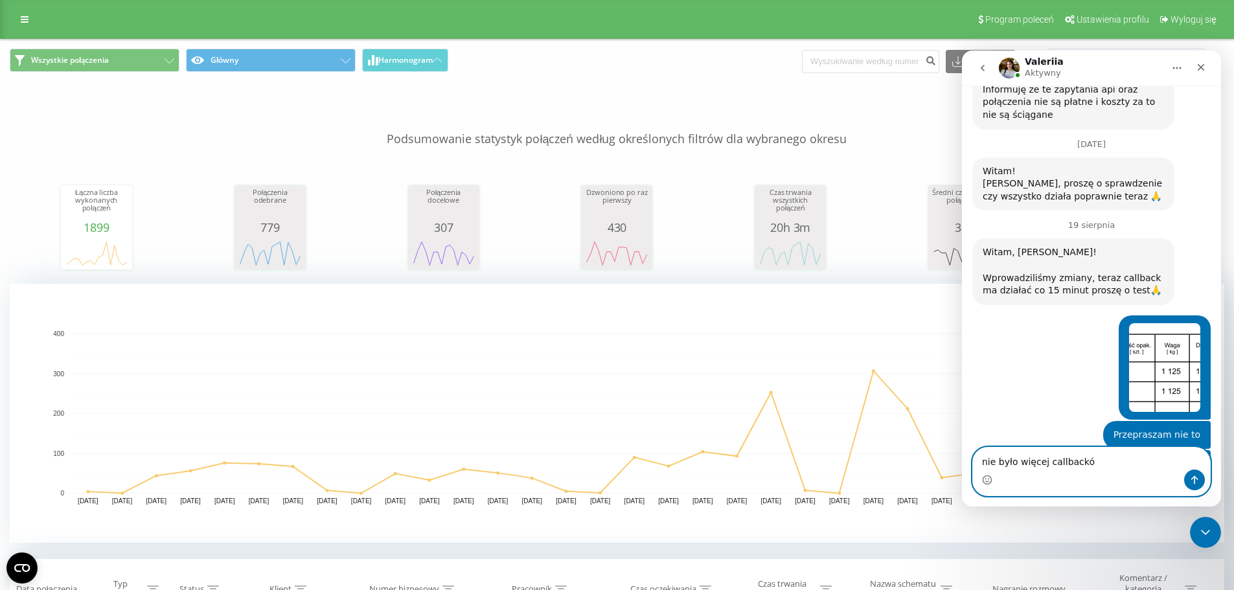
type textarea "nie było więcej callbacków"
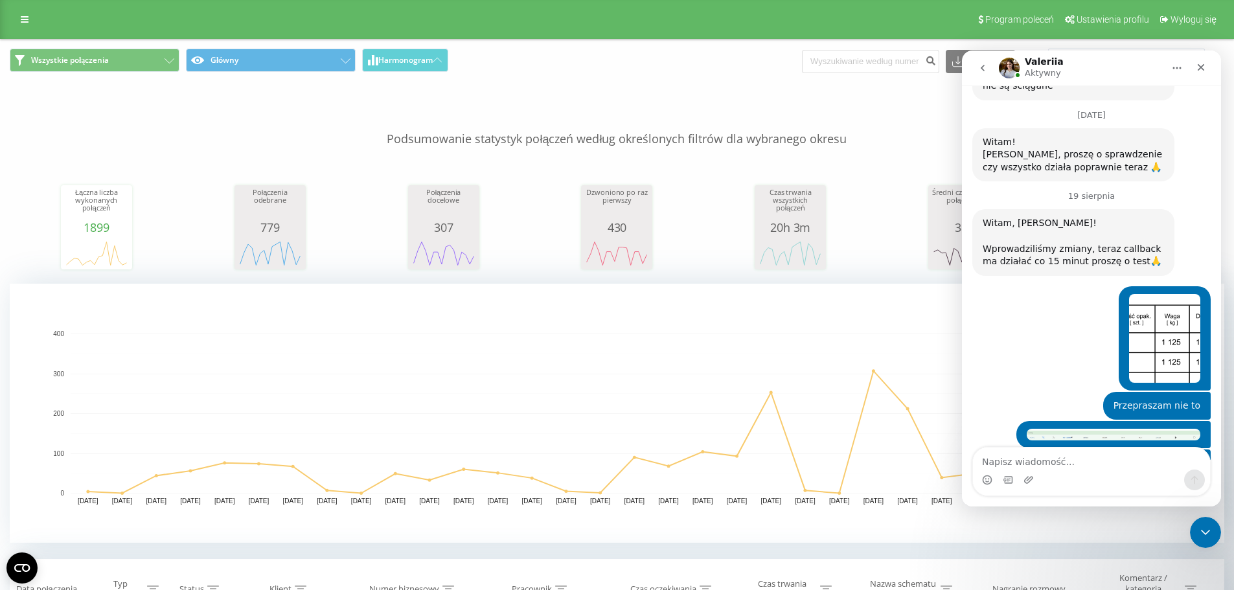
drag, startPoint x: 1111, startPoint y: 375, endPoint x: 1085, endPoint y: 371, distance: 26.2
click at [1087, 561] on div "przesłałem Pani na maila wszystkie nieodebrane z [DATE]" at bounding box center [1109, 573] width 181 height 25
click at [1085, 561] on div "przesłałem Pani na maila wszystkie nieodebrane z [DATE]" at bounding box center [1109, 573] width 181 height 25
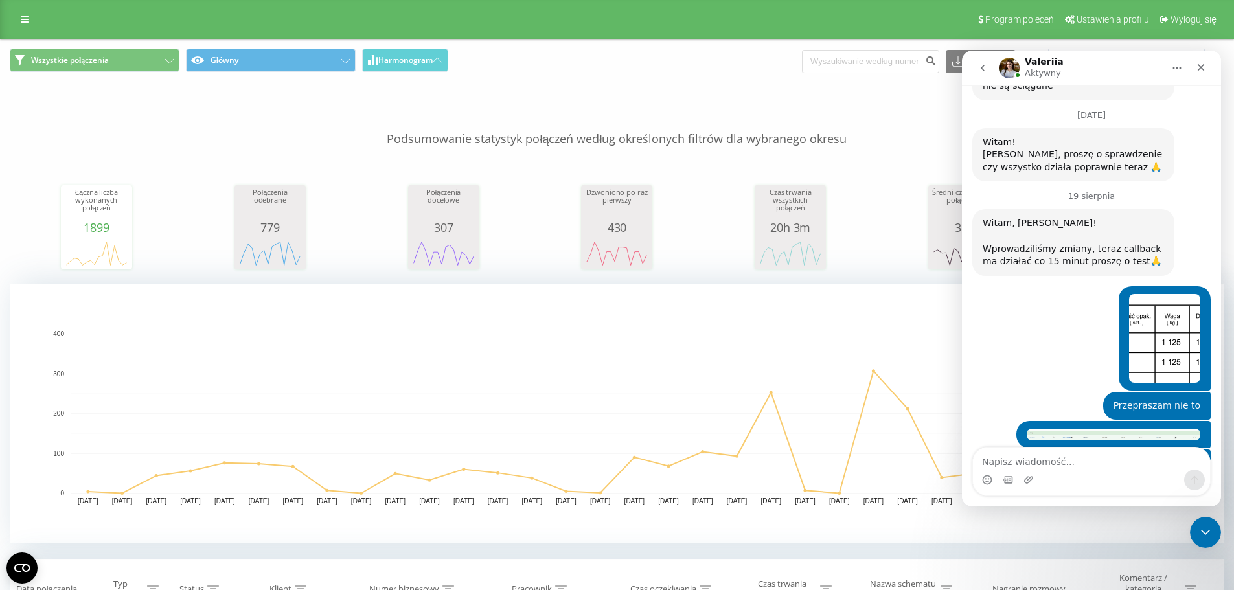
click at [1085, 561] on div "przesłałem Pani na maila wszystkie nieodebrane z [DATE]" at bounding box center [1109, 573] width 181 height 25
click at [1089, 561] on div "przesłałem Pani na maila wszystkie nieodebrane z [DATE]" at bounding box center [1109, 573] width 181 height 25
click at [1048, 454] on textarea "Napisz wiadomość..." at bounding box center [1091, 459] width 237 height 22
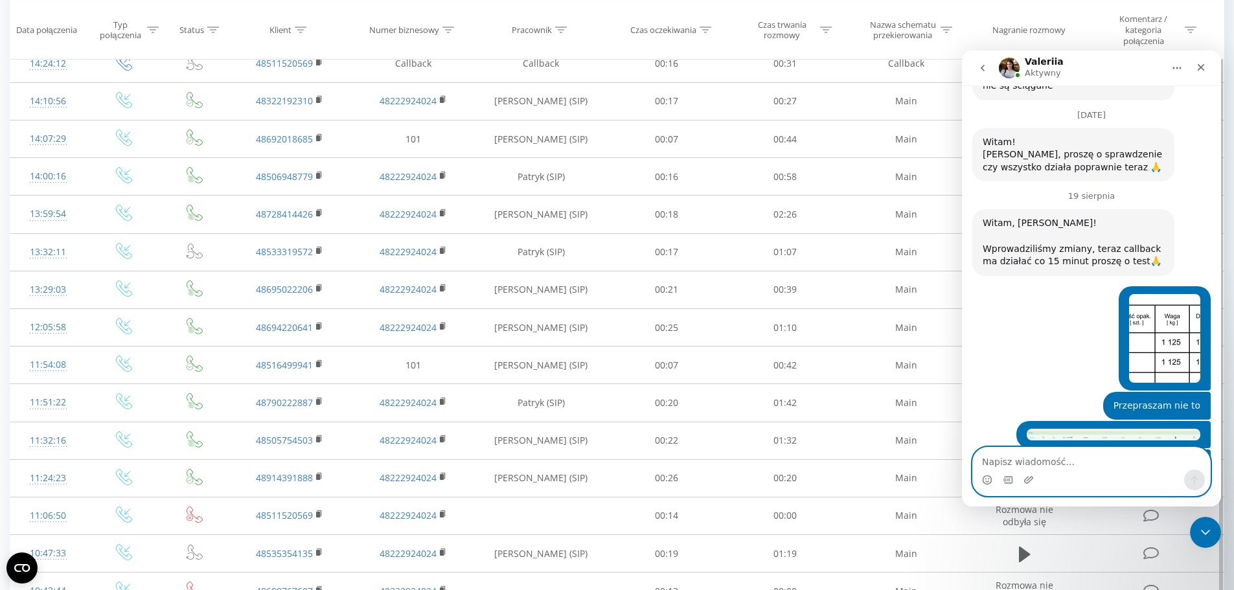
scroll to position [1047, 0]
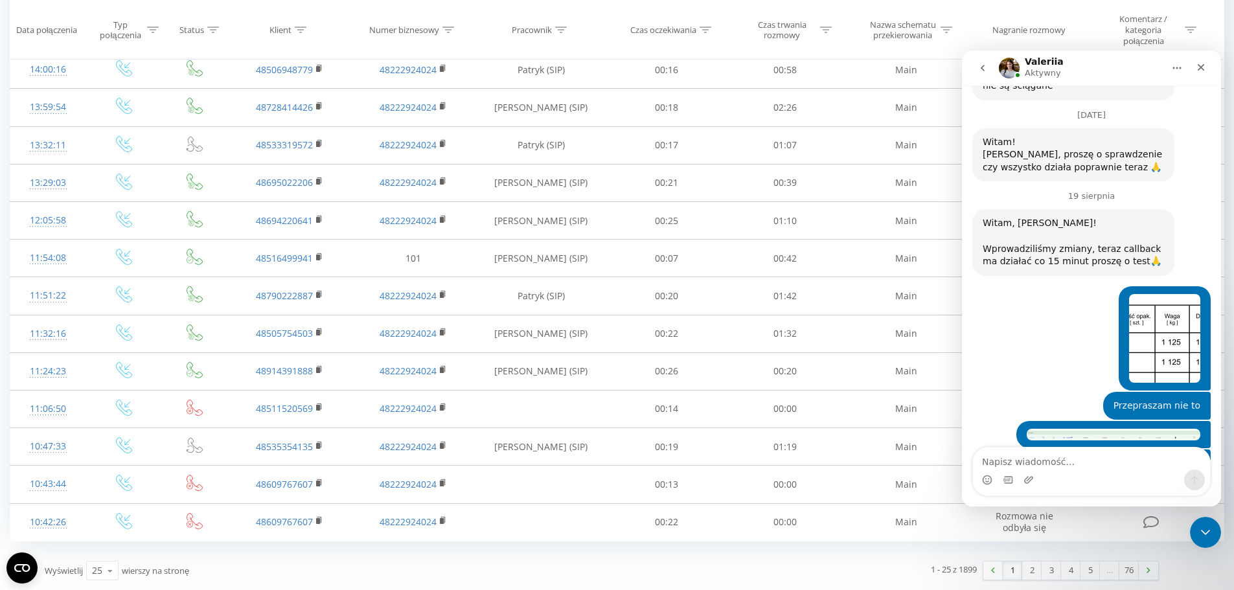
click at [1013, 570] on link "1" at bounding box center [1012, 571] width 19 height 18
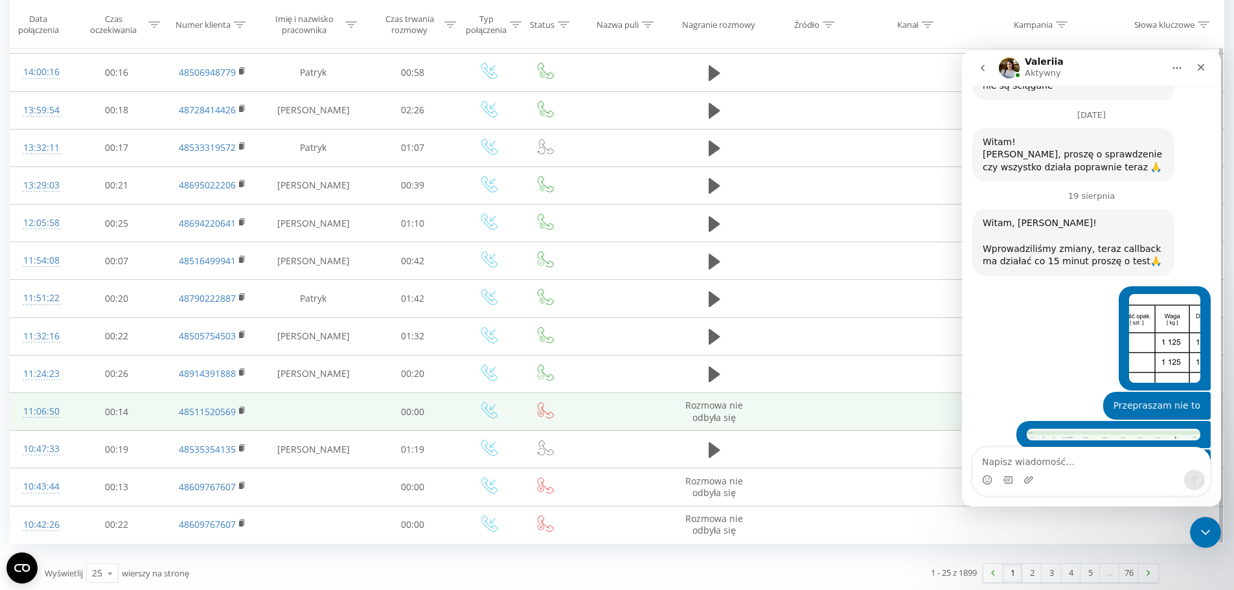
scroll to position [1036, 0]
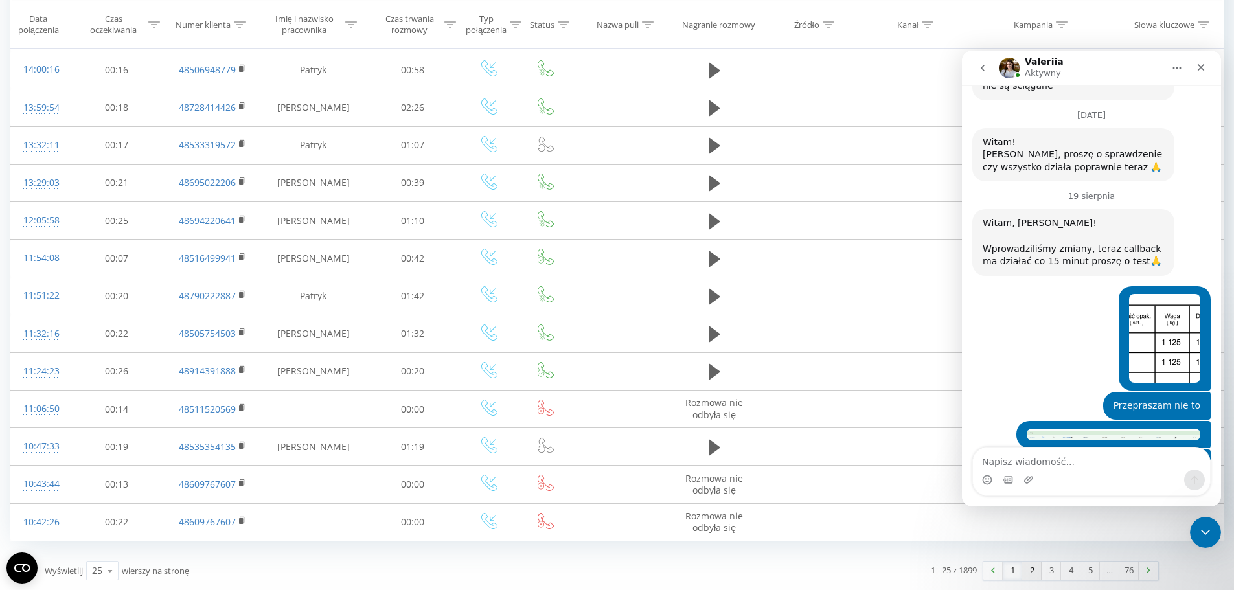
click at [1032, 572] on link "2" at bounding box center [1032, 571] width 19 height 18
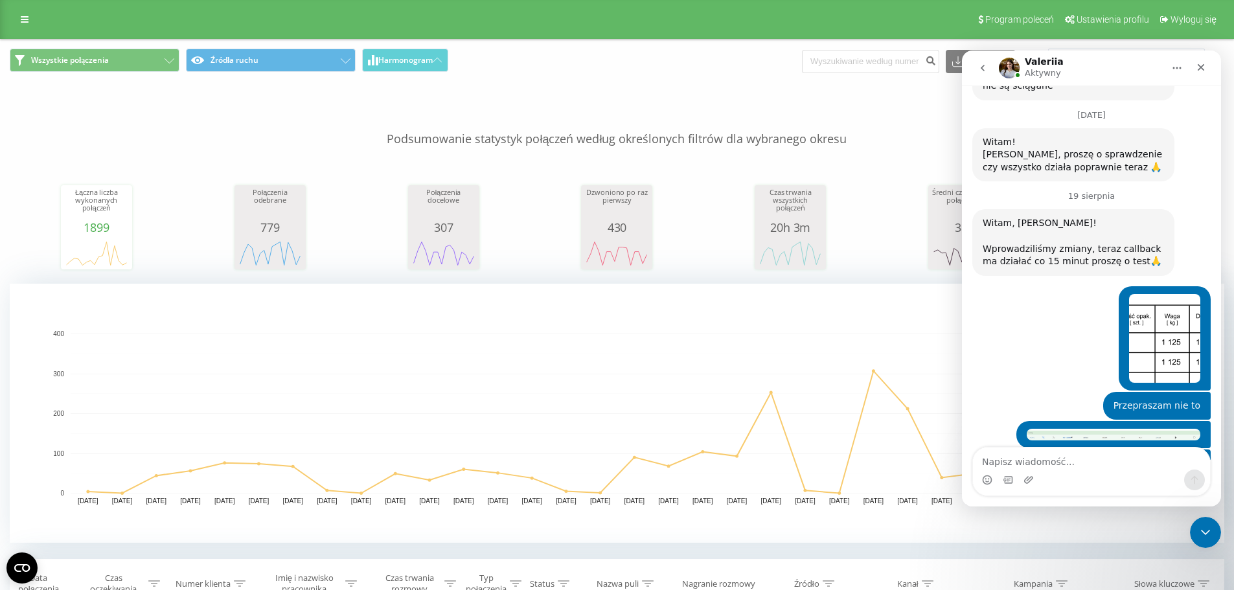
scroll to position [3024, 0]
